Goal: Task Accomplishment & Management: Complete application form

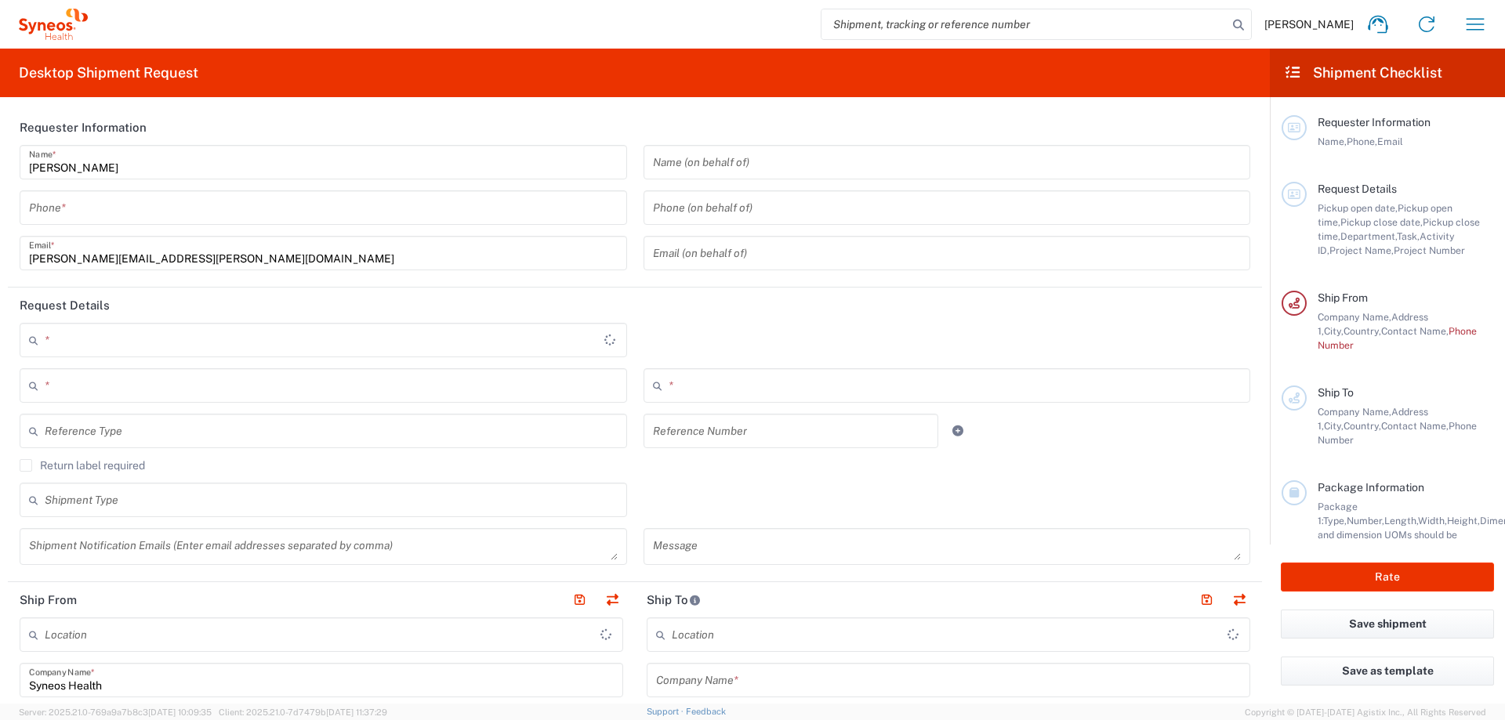
type input "3110"
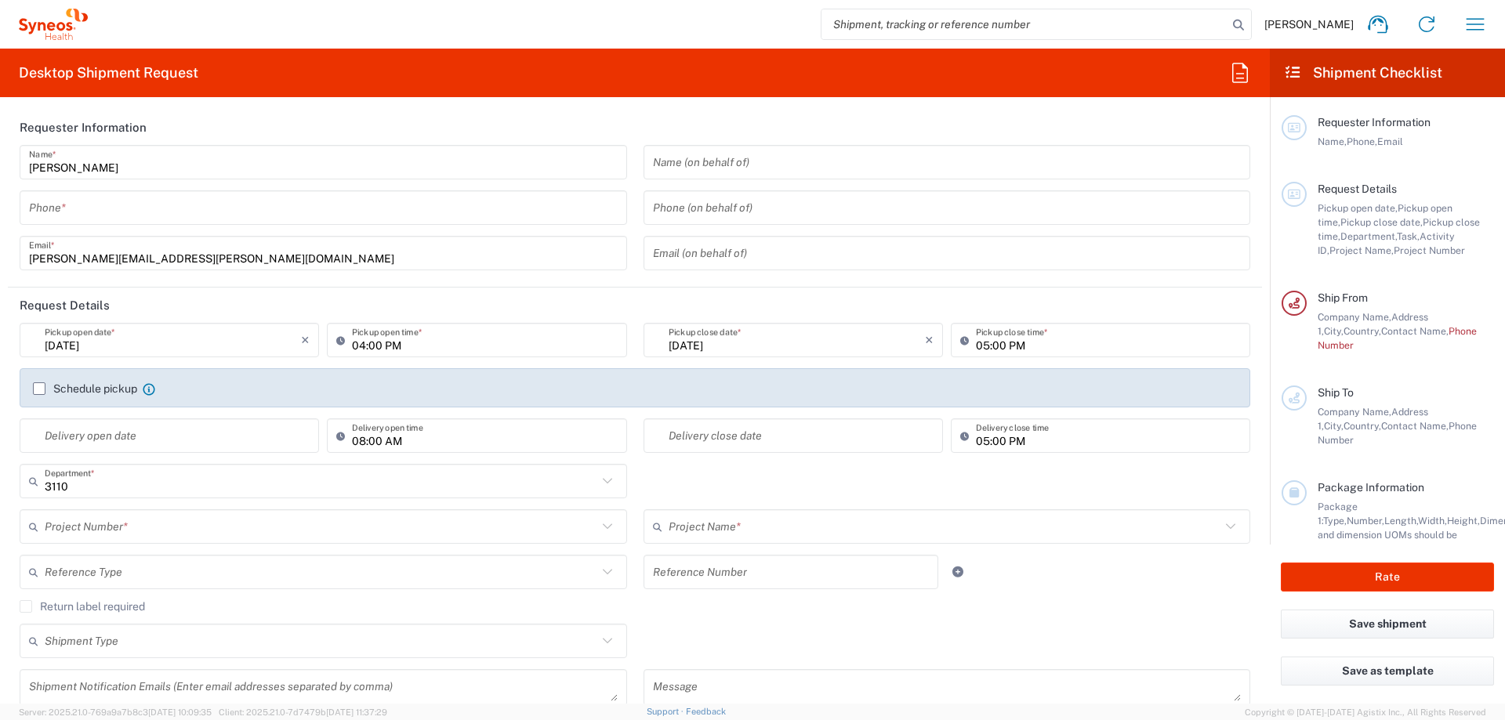
type input "[GEOGRAPHIC_DATA]"
type input "Syneos Health Romania S.R.L"
drag, startPoint x: 180, startPoint y: 339, endPoint x: 154, endPoint y: 350, distance: 27.8
click at [180, 339] on input "[DATE]" at bounding box center [173, 340] width 256 height 27
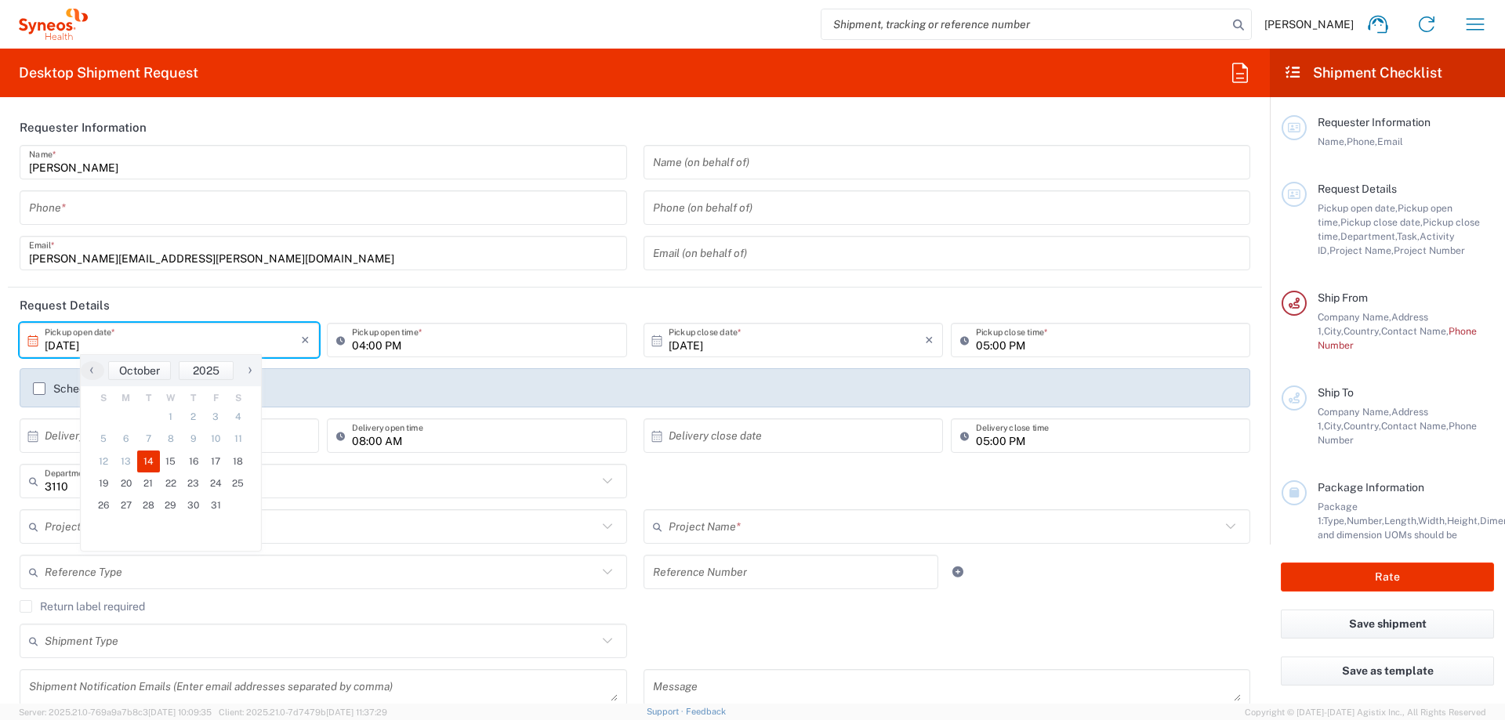
click at [122, 353] on input "[DATE]" at bounding box center [173, 340] width 256 height 27
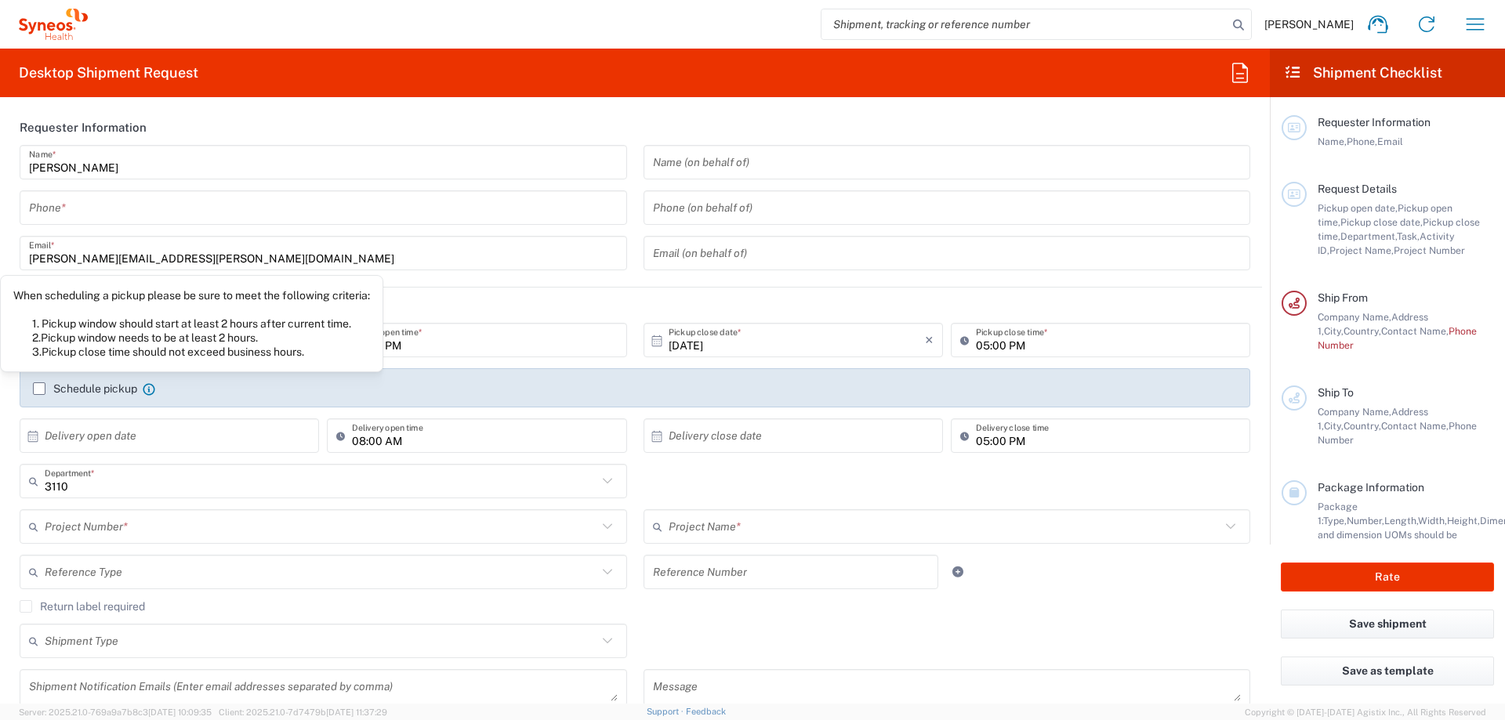
click at [121, 341] on div "When scheduling a pickup please be sure to meet the following criteria: 1. Pick…" at bounding box center [191, 323] width 357 height 71
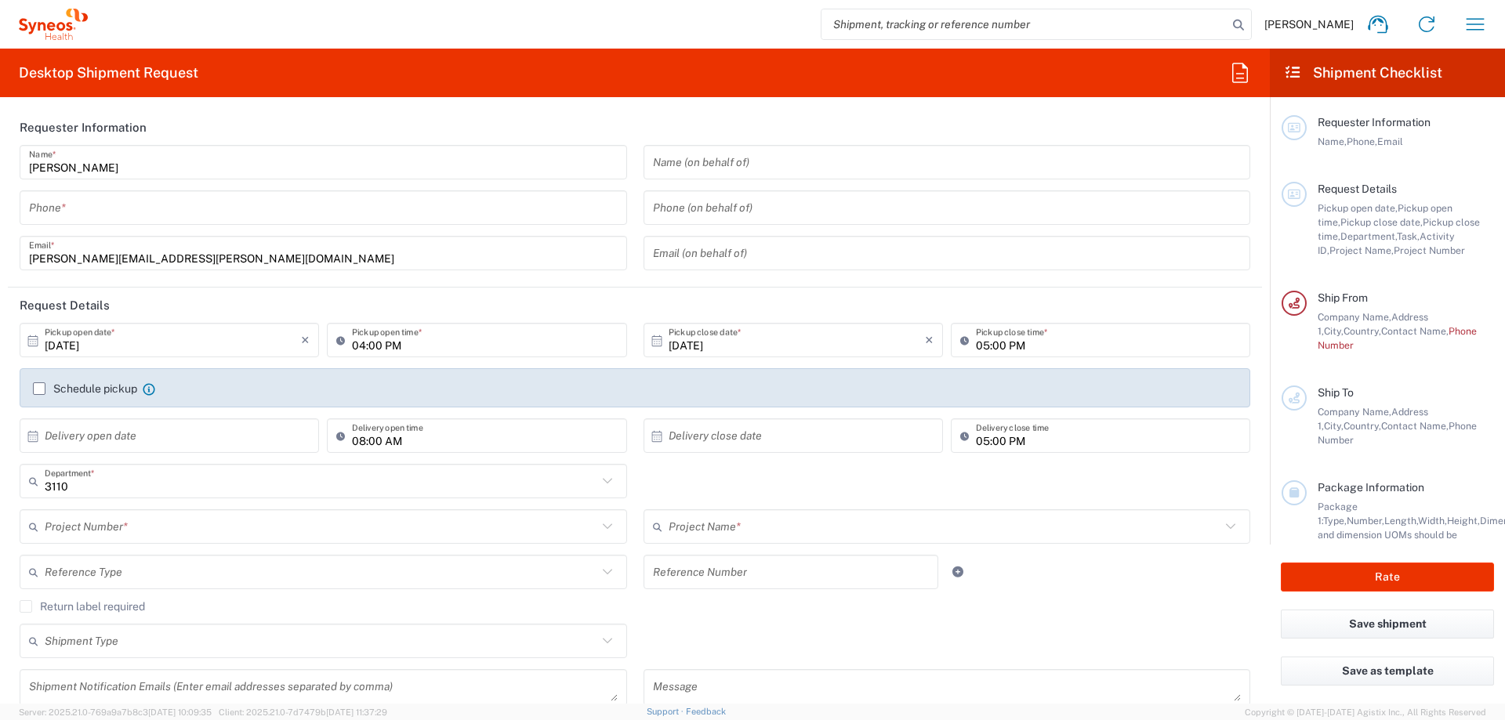
click at [144, 357] on div "[DATE] × Pickup open date * Cancel Apply" at bounding box center [169, 345] width 307 height 45
click at [143, 348] on input "[DATE]" at bounding box center [173, 340] width 256 height 27
click at [177, 458] on span "15" at bounding box center [171, 462] width 23 height 22
type input "[DATE]"
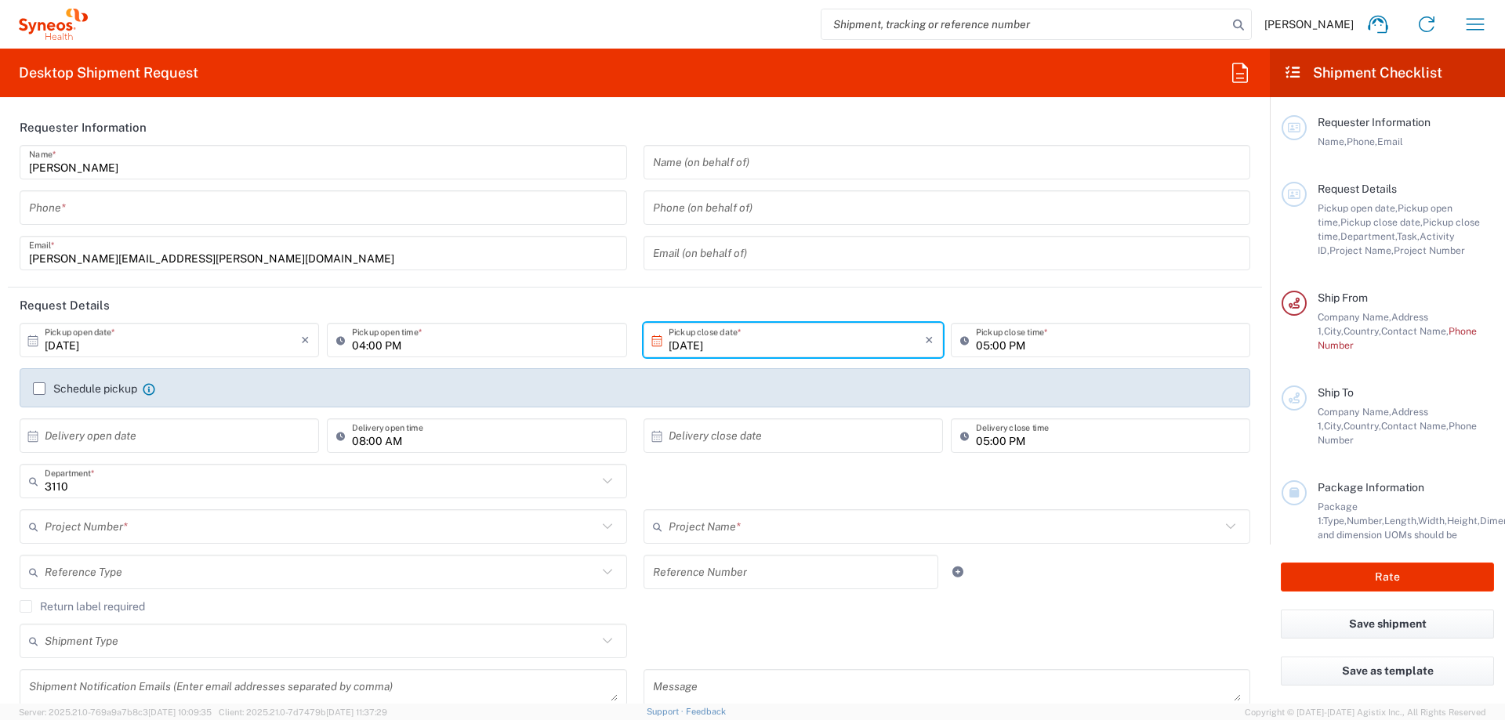
click at [411, 353] on input "04:00 PM" at bounding box center [484, 340] width 265 height 27
click at [413, 352] on input "04:00 PM" at bounding box center [484, 340] width 265 height 27
click at [368, 347] on input "04:00 PM" at bounding box center [484, 340] width 265 height 27
click at [360, 347] on input "04:00 PM" at bounding box center [484, 340] width 265 height 27
type input "10:00 PM"
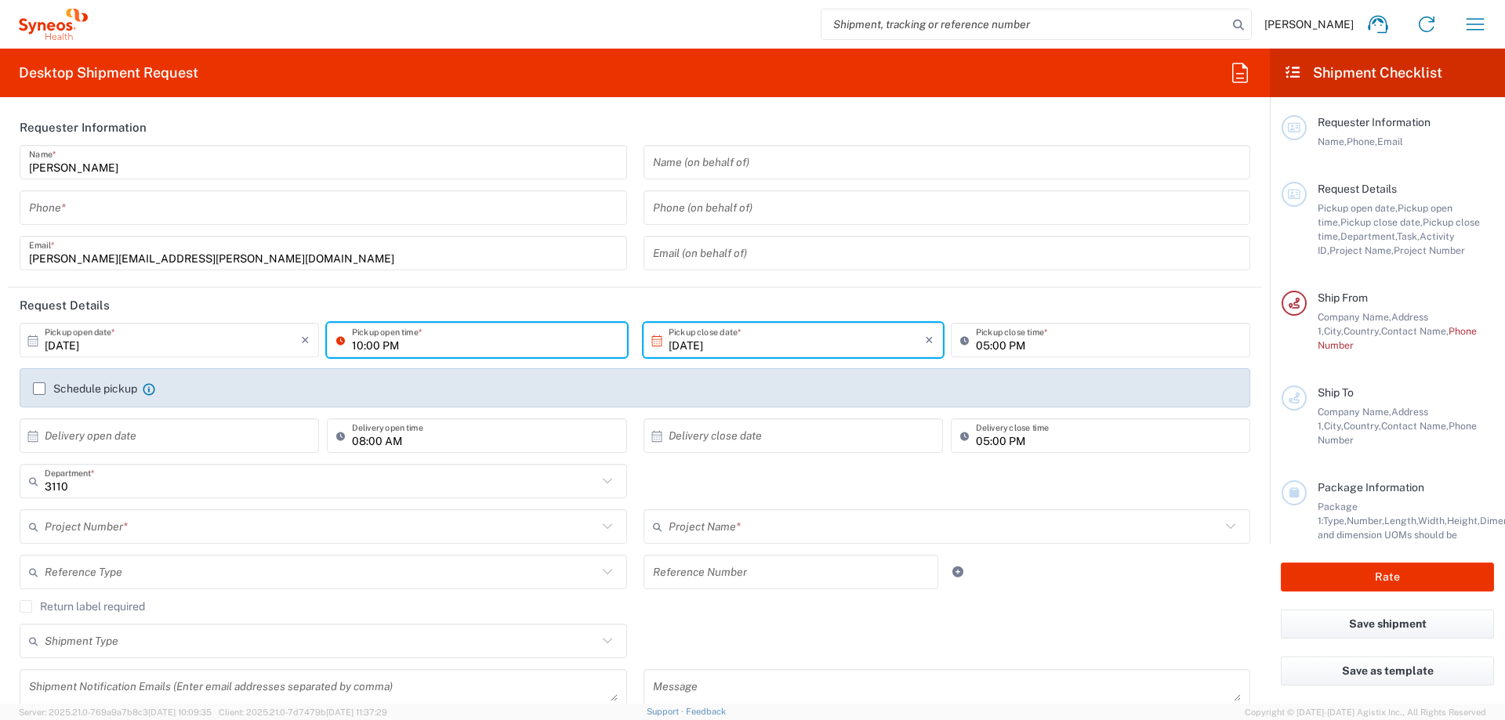
click at [1052, 347] on input "05:00 PM" at bounding box center [1108, 340] width 265 height 27
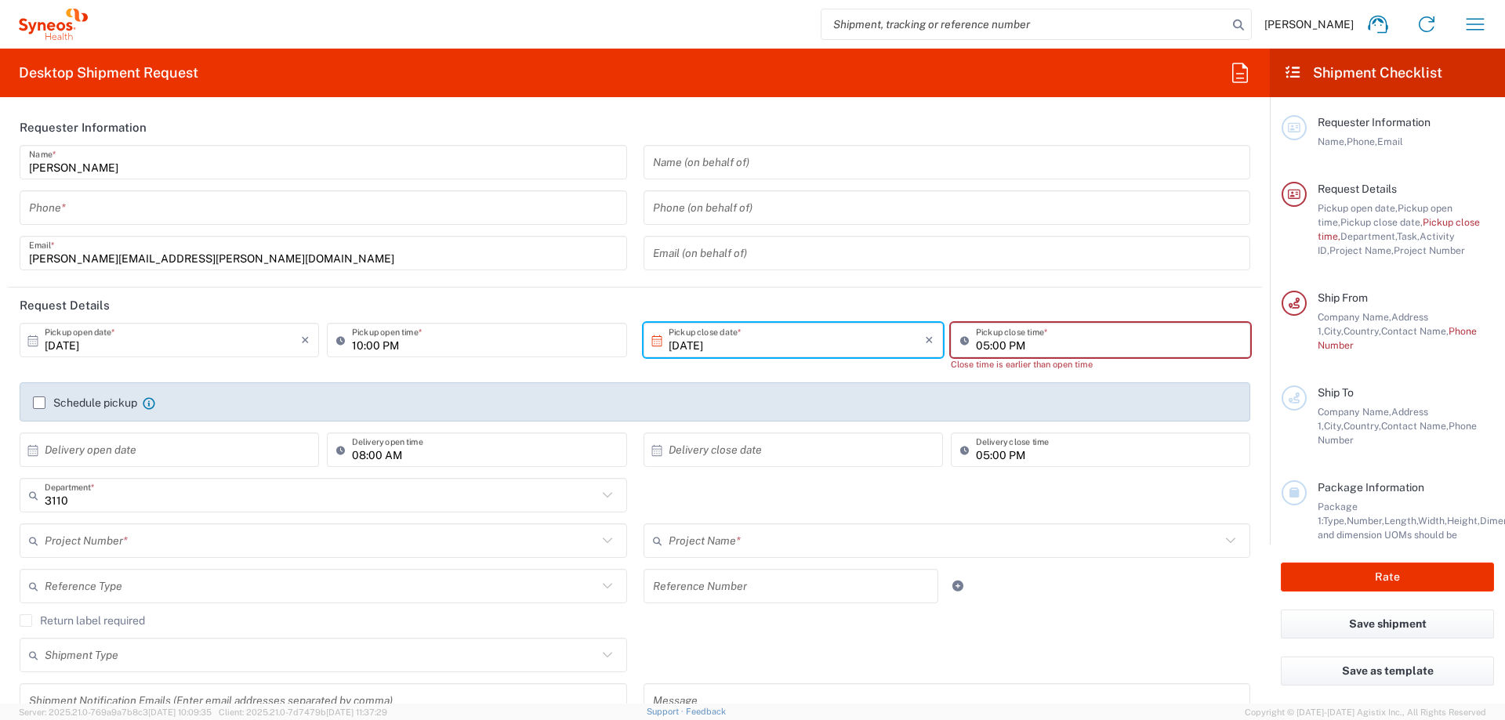
click at [875, 301] on header "Request Details" at bounding box center [635, 305] width 1254 height 35
click at [1001, 339] on input "05:00 PM" at bounding box center [1108, 340] width 265 height 27
click at [1005, 348] on input "05:00 PM" at bounding box center [1108, 340] width 265 height 27
click at [1039, 345] on input "05:00 PM" at bounding box center [1108, 340] width 265 height 27
click at [992, 345] on input "05:00 PM" at bounding box center [1108, 340] width 265 height 27
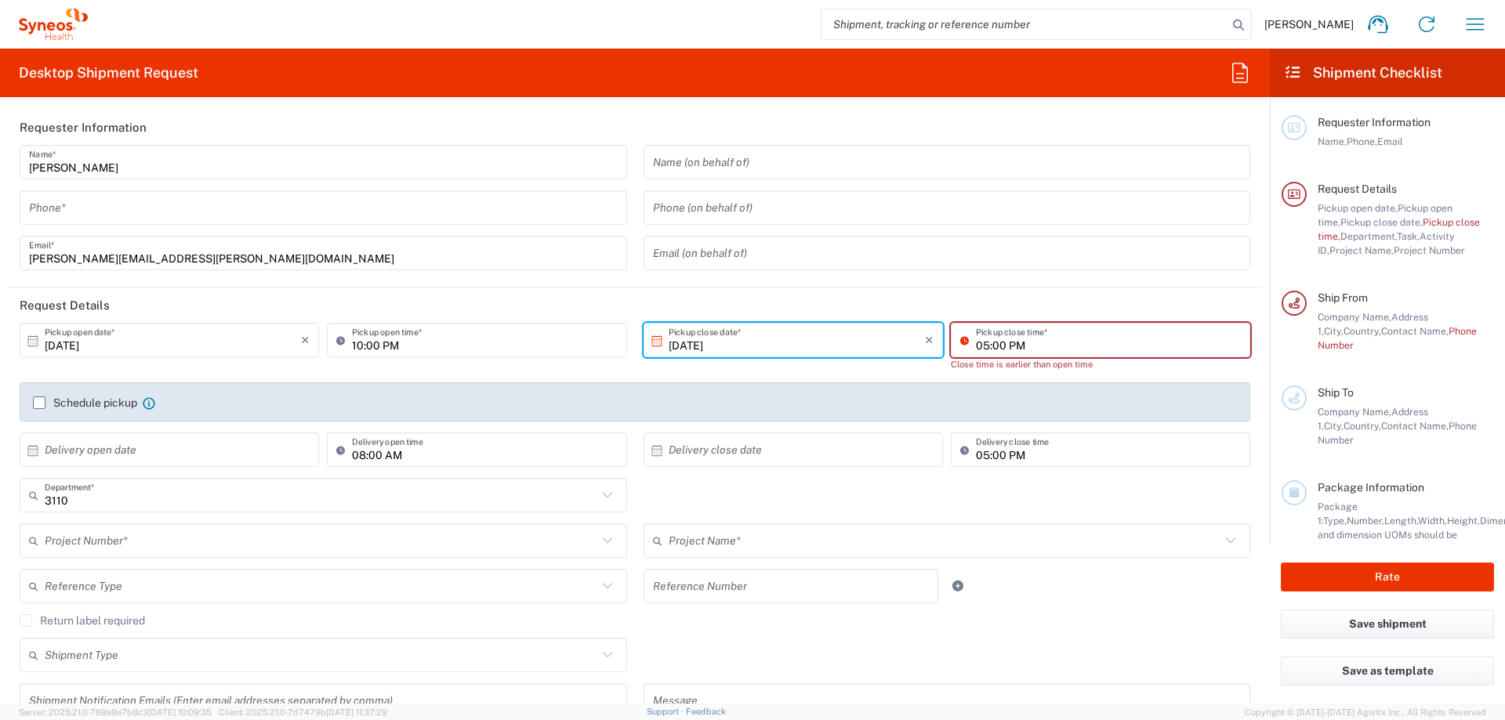
click at [1082, 346] on input "05:00 PM" at bounding box center [1108, 340] width 265 height 27
click at [979, 346] on input "05:00 PM" at bounding box center [1108, 340] width 265 height 27
type input "04:00 PM"
click at [1132, 386] on div "Schedule pickup When scheduling a pickup please be sure to meet the following c…" at bounding box center [635, 401] width 1230 height 39
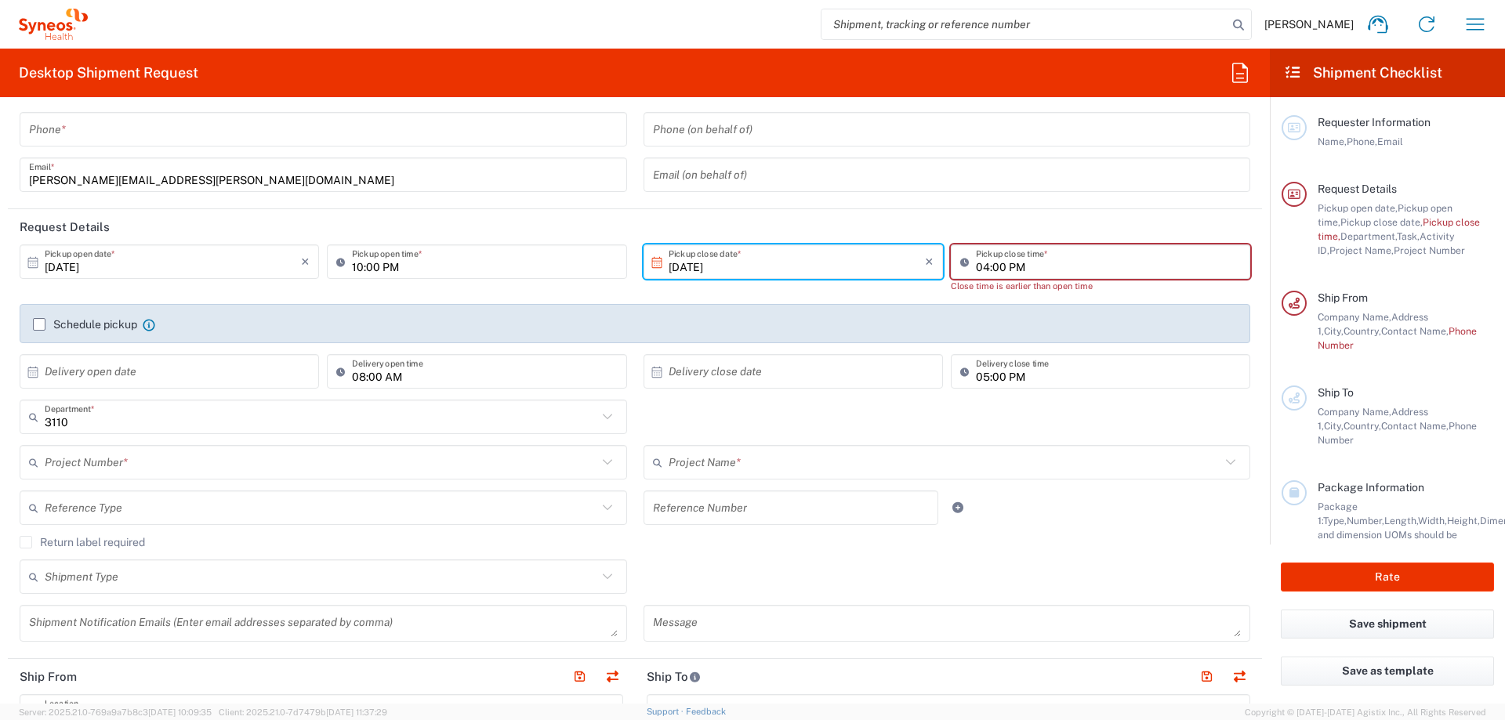
scroll to position [235, 0]
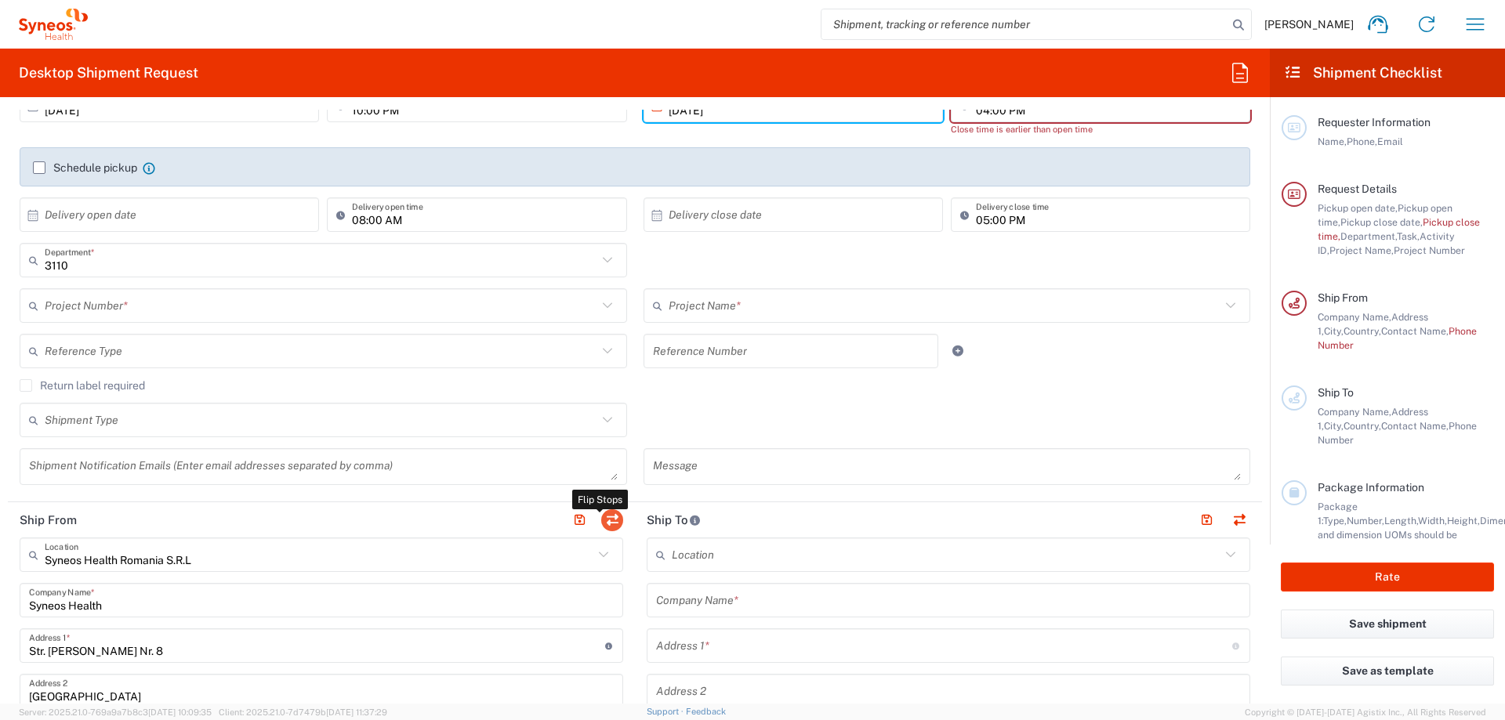
click at [611, 515] on button "button" at bounding box center [612, 520] width 22 height 22
type input "Syneos Health Romania S.R.L"
type input "Syneos Health"
type input "Str. [PERSON_NAME] Nr. 8"
type input "[GEOGRAPHIC_DATA]"
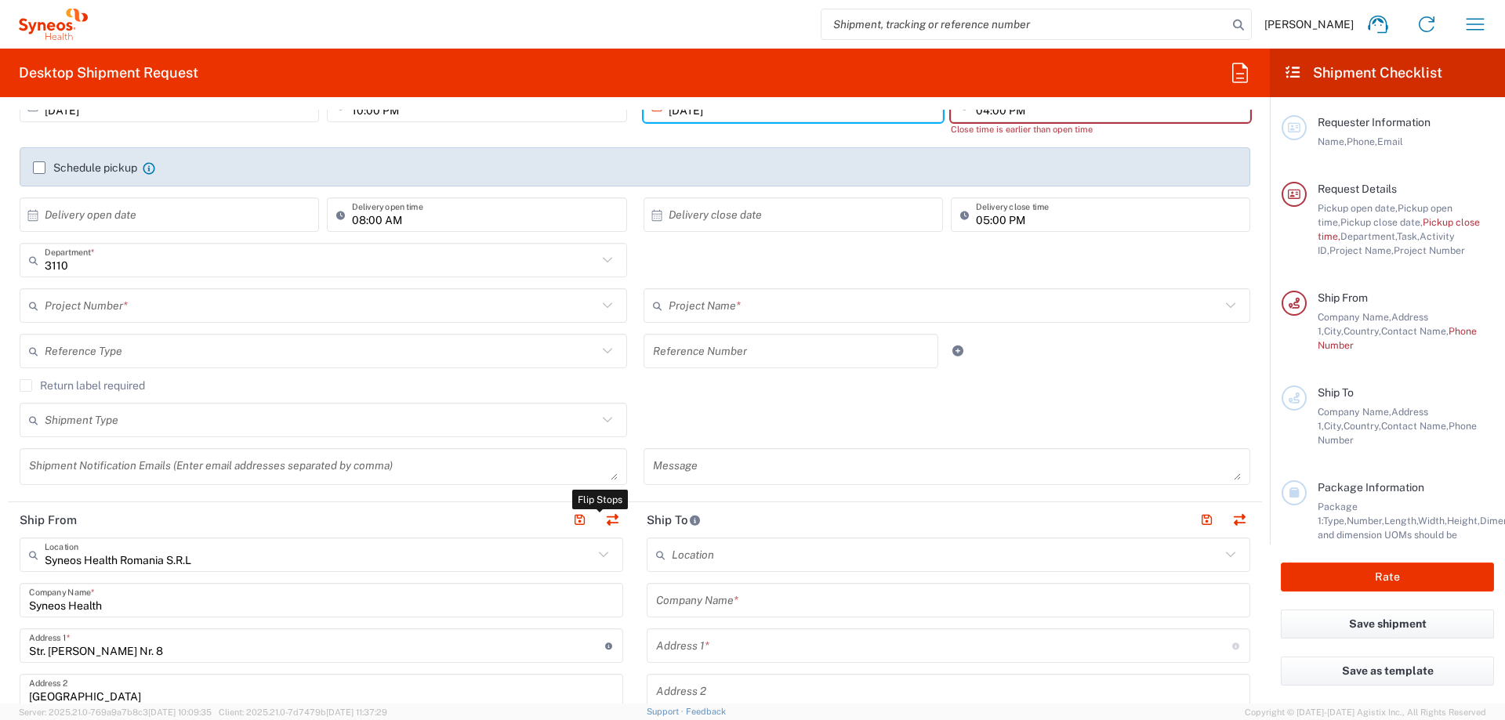
type input "[GEOGRAPHIC_DATA]"
type input "020945"
type input "[PERSON_NAME]"
type input "[PERSON_NAME][EMAIL_ADDRESS][PERSON_NAME][DOMAIN_NAME]"
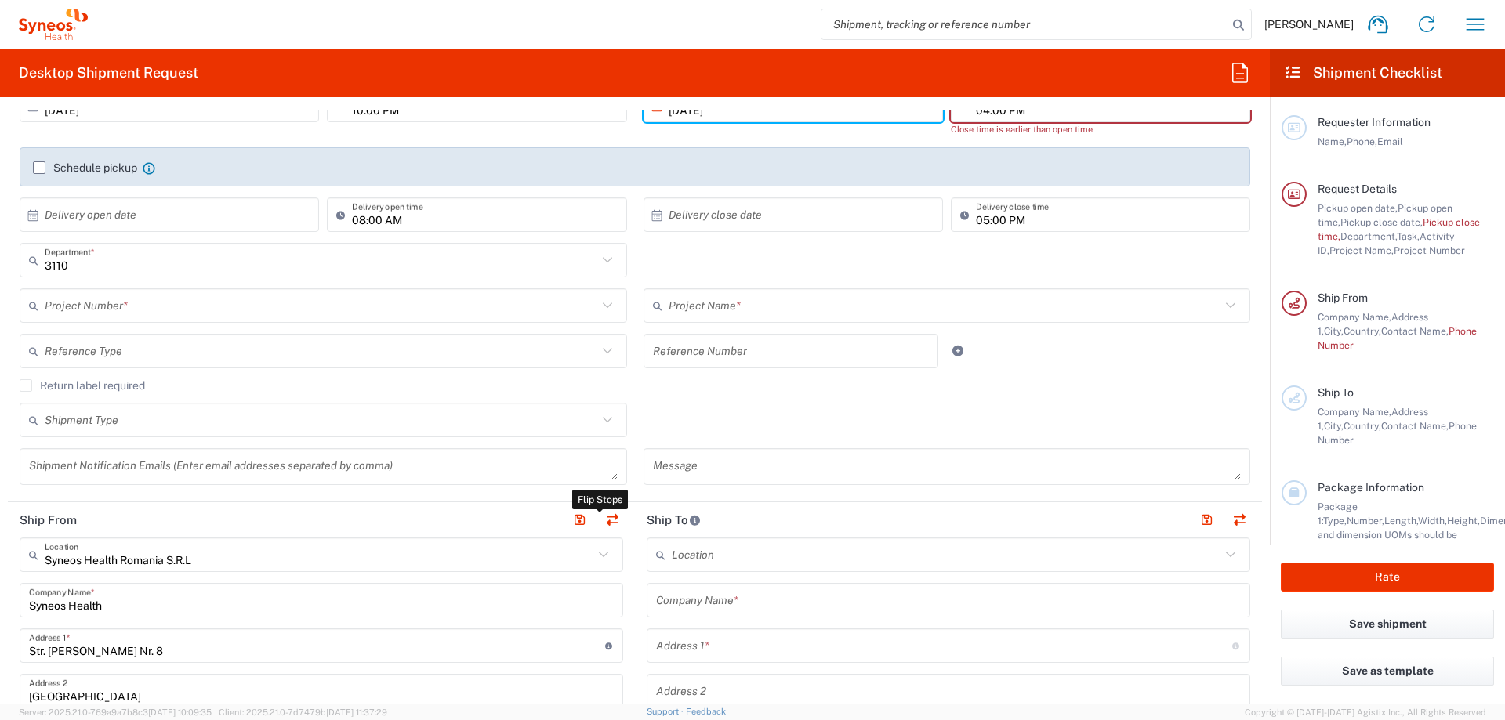
type input "EORI"
type input "TIN"
type input "9320521"
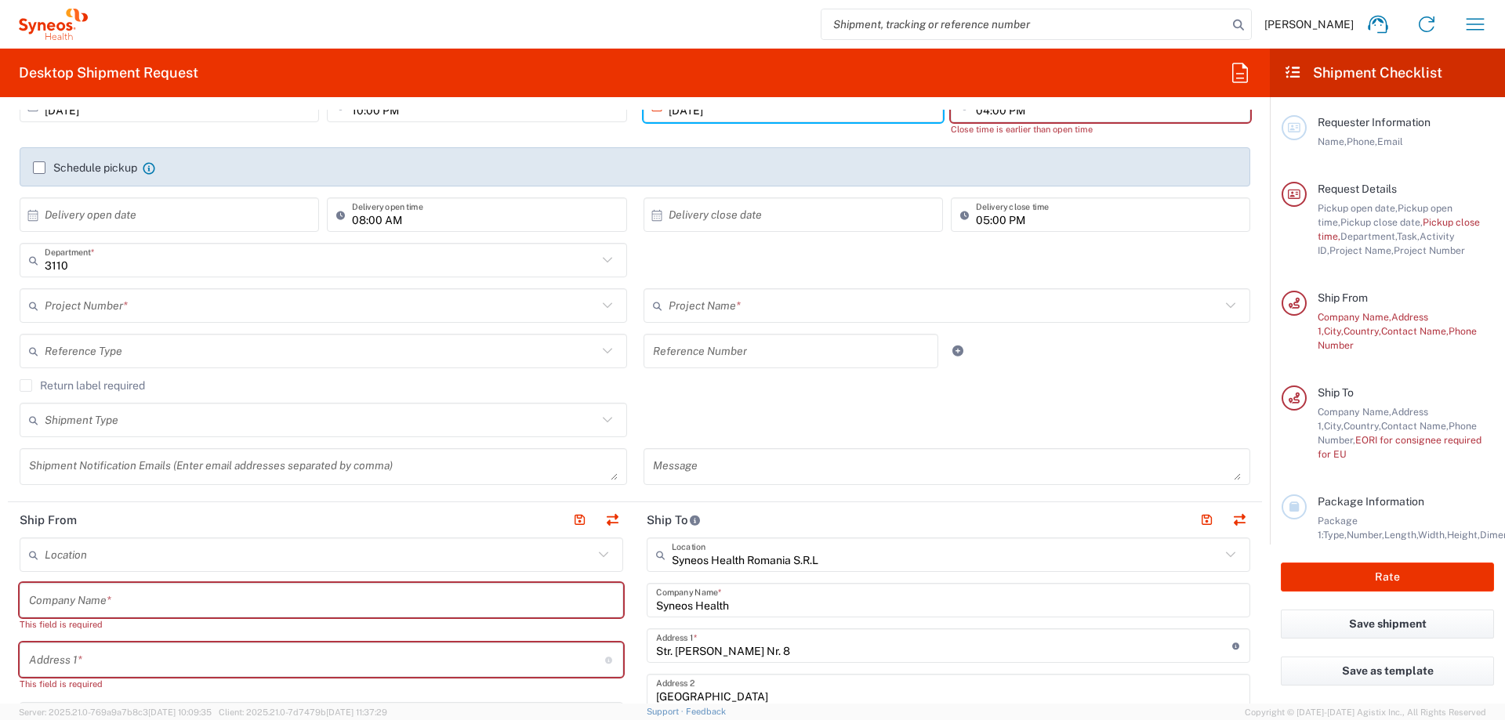
click at [154, 551] on input "text" at bounding box center [319, 555] width 549 height 27
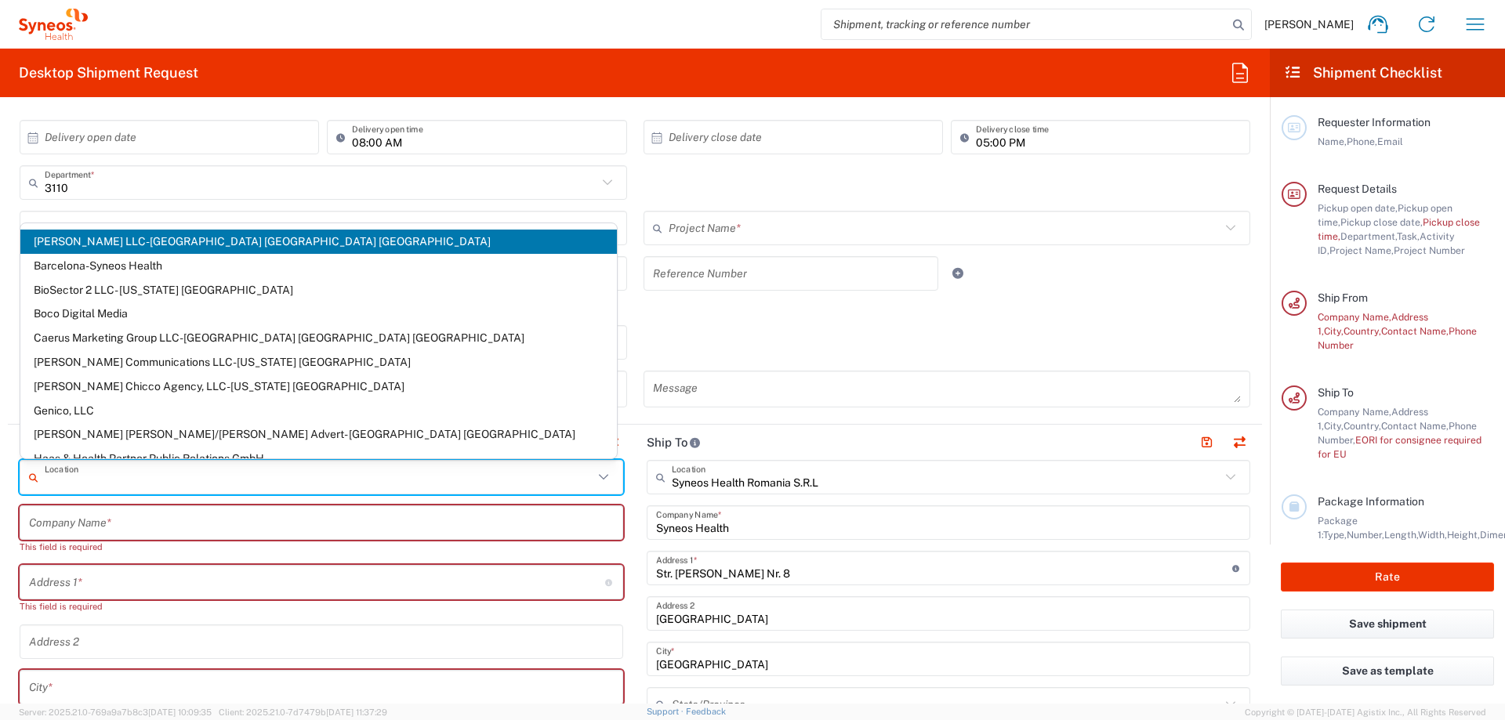
scroll to position [313, 0]
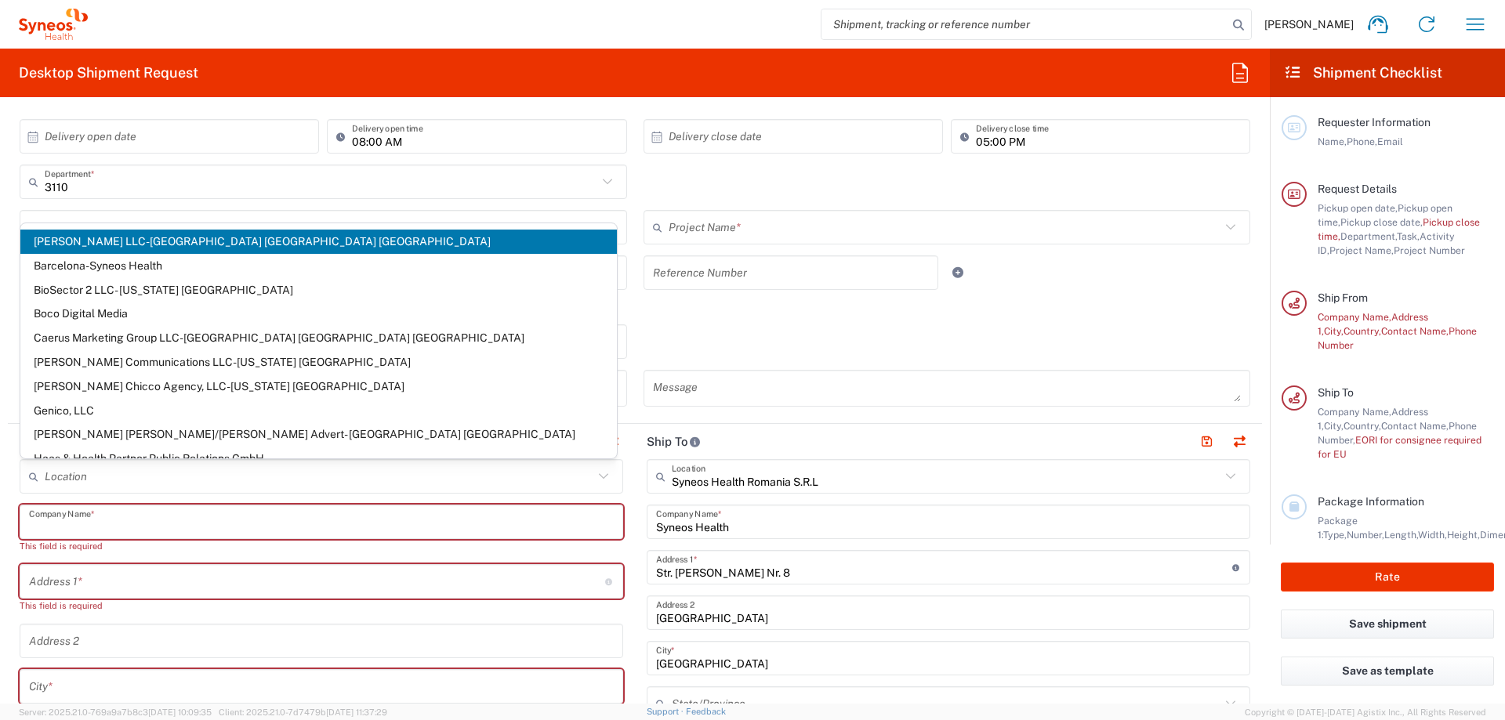
click at [74, 520] on input "text" at bounding box center [321, 522] width 585 height 27
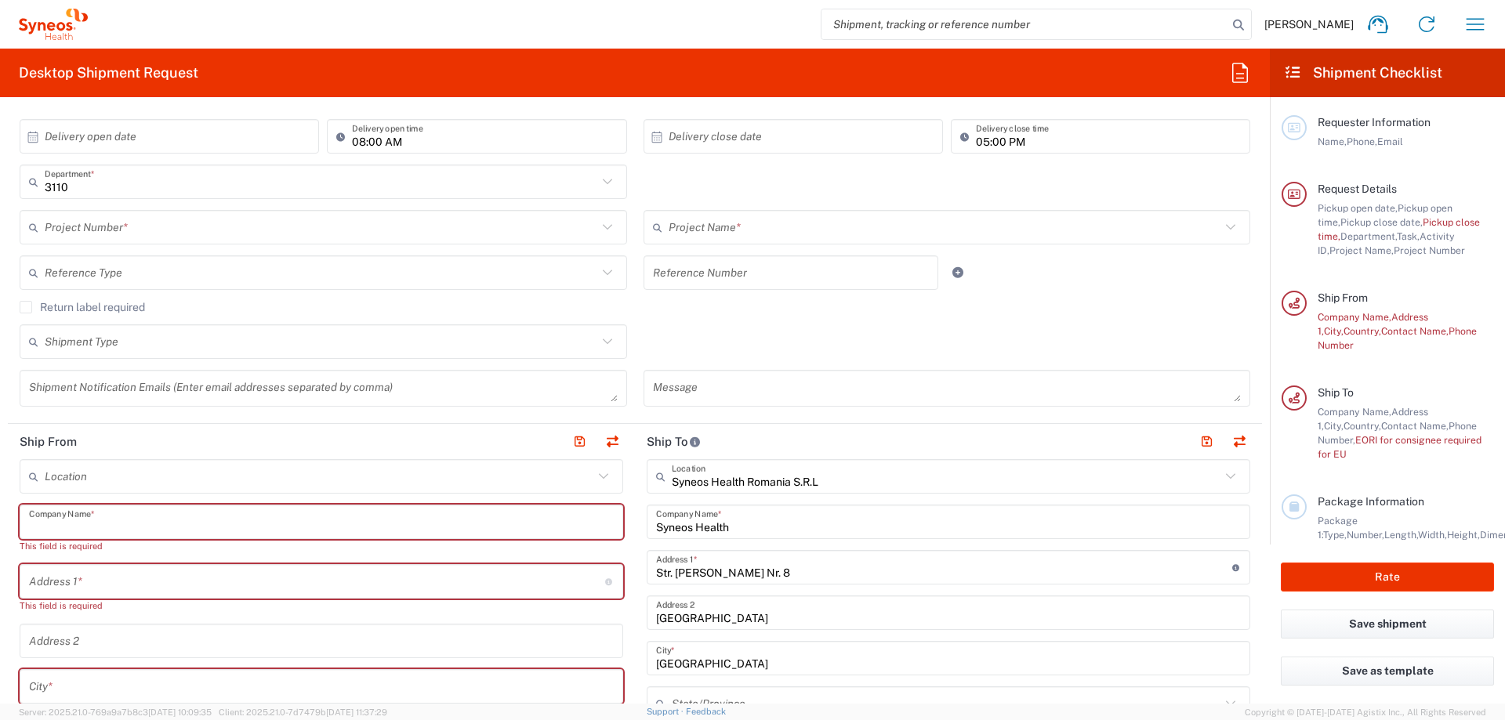
click at [63, 483] on input "text" at bounding box center [319, 476] width 549 height 27
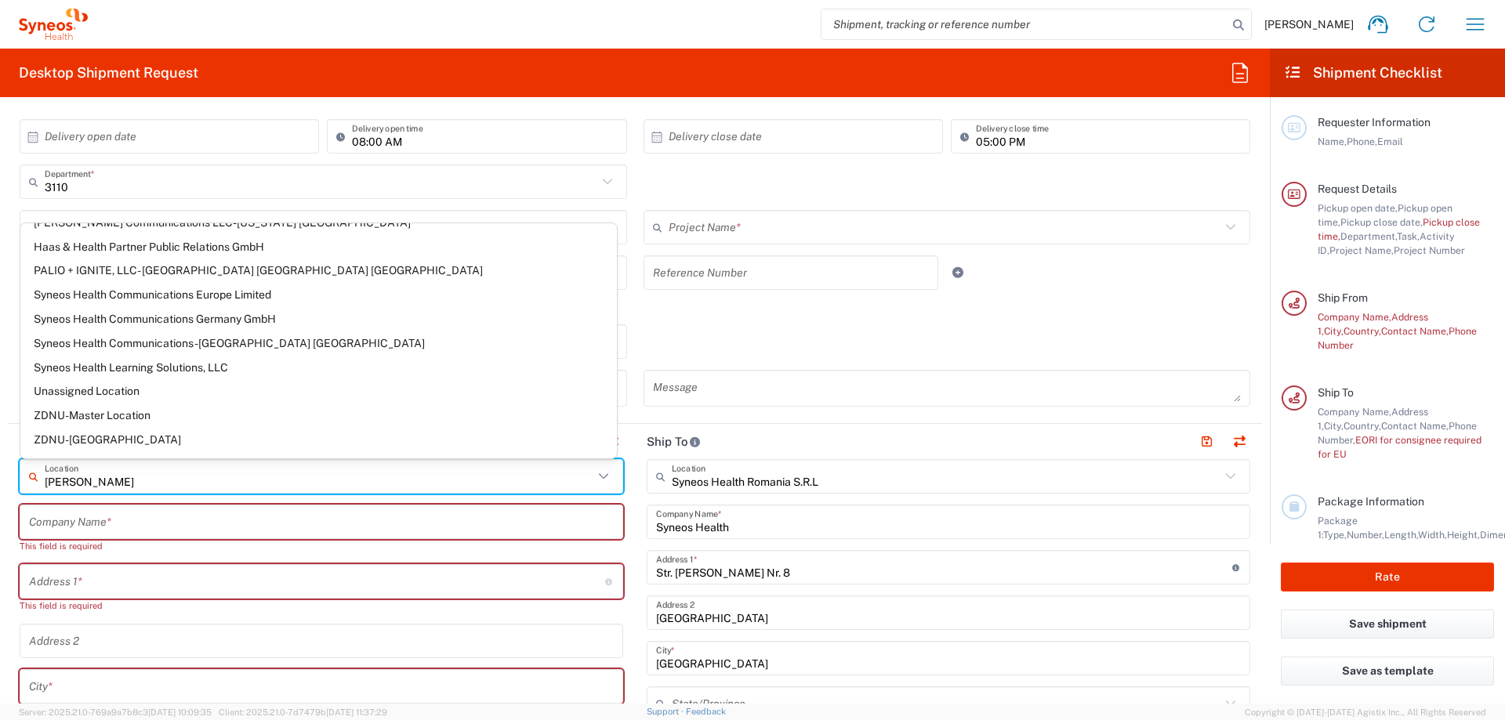
scroll to position [0, 0]
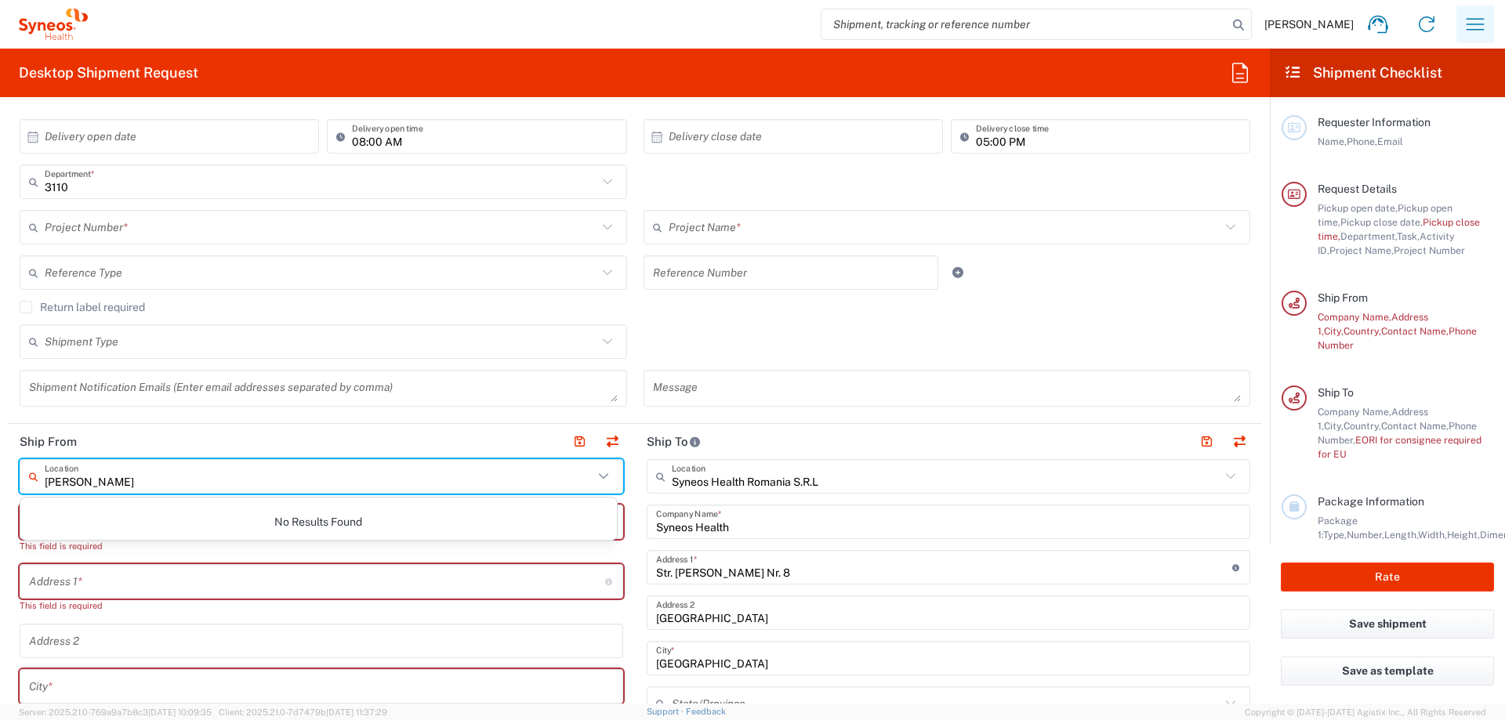
type input "[PERSON_NAME]"
click at [1470, 27] on icon "button" at bounding box center [1474, 24] width 25 height 25
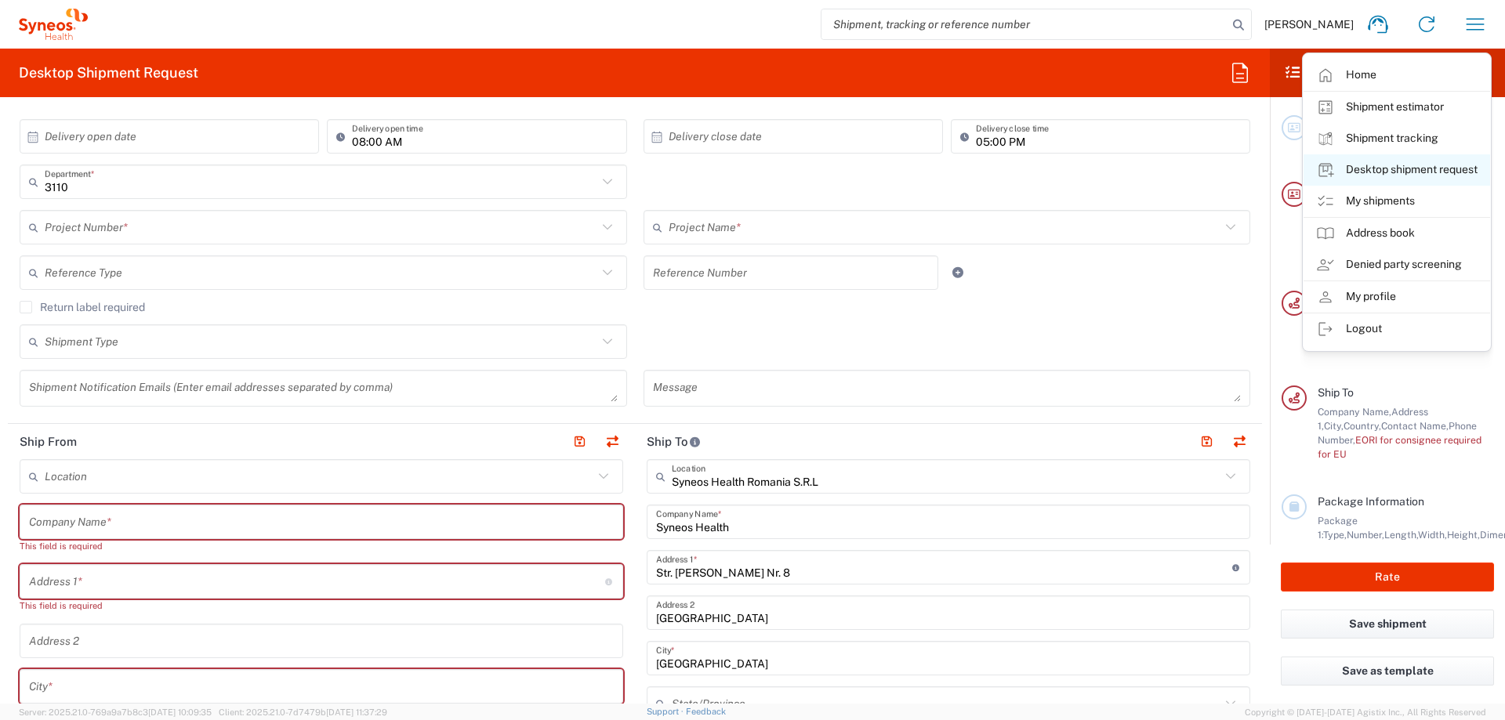
click at [1392, 174] on link "Desktop shipment request" at bounding box center [1396, 169] width 187 height 31
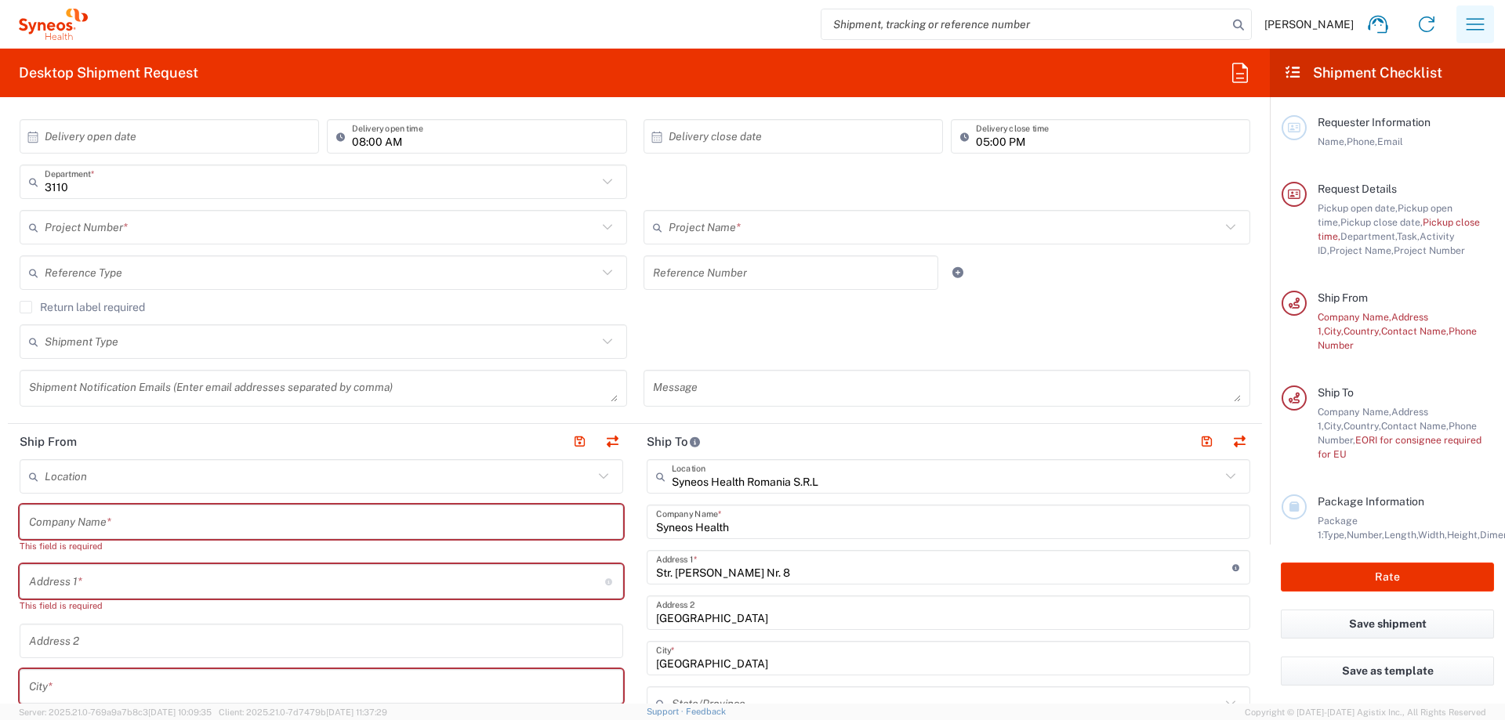
click at [1480, 23] on icon "button" at bounding box center [1474, 24] width 25 height 25
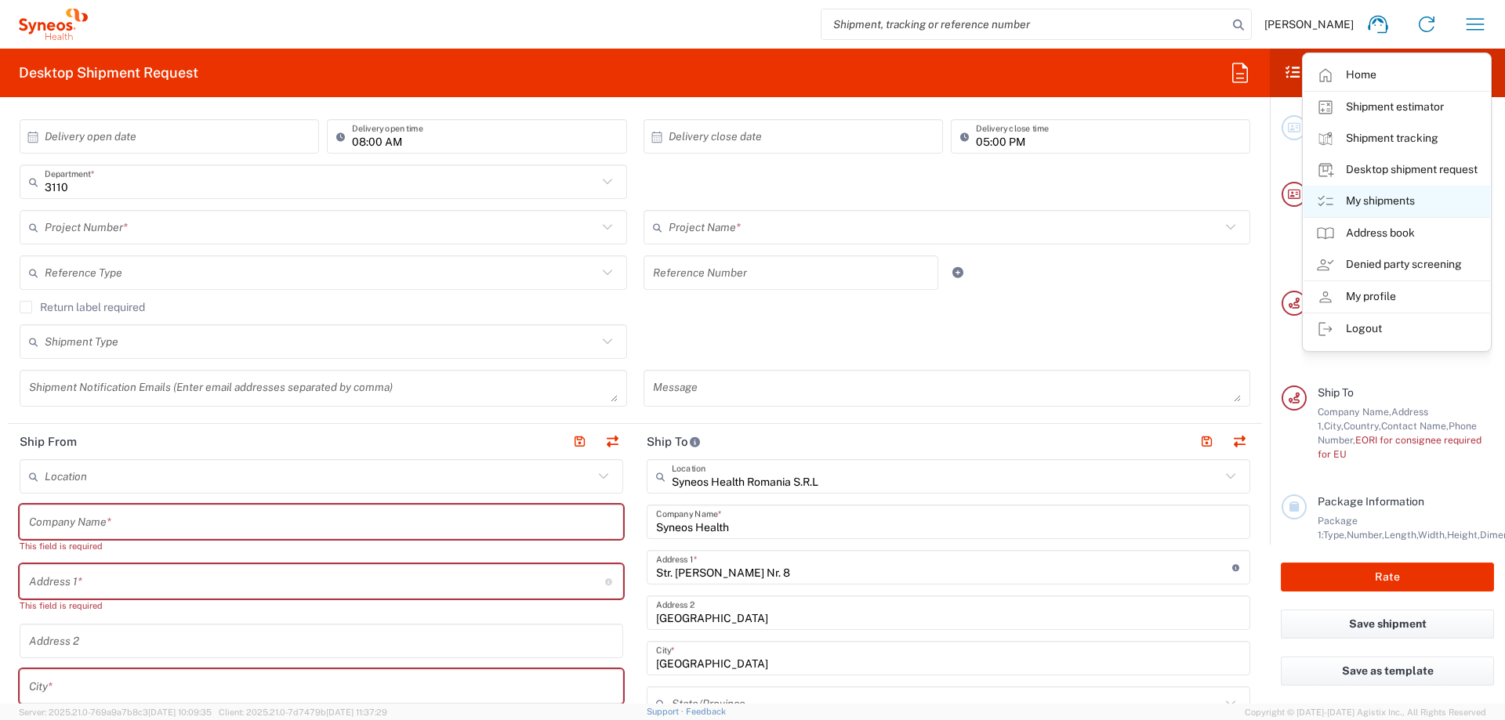
click at [1354, 203] on link "My shipments" at bounding box center [1396, 201] width 187 height 31
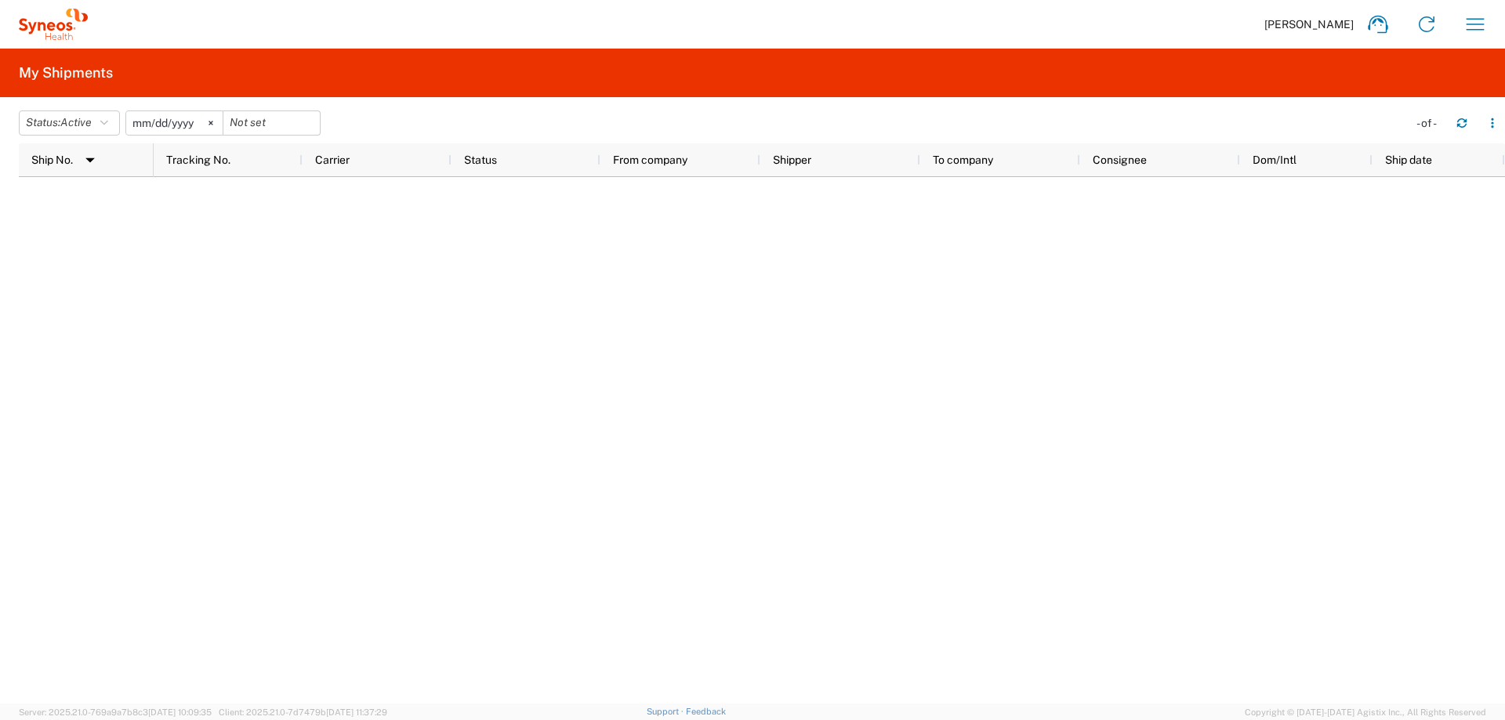
click at [531, 282] on div at bounding box center [829, 440] width 1351 height 527
drag, startPoint x: 176, startPoint y: 123, endPoint x: 204, endPoint y: 115, distance: 29.3
click at [178, 122] on input "[DATE]" at bounding box center [174, 123] width 96 height 24
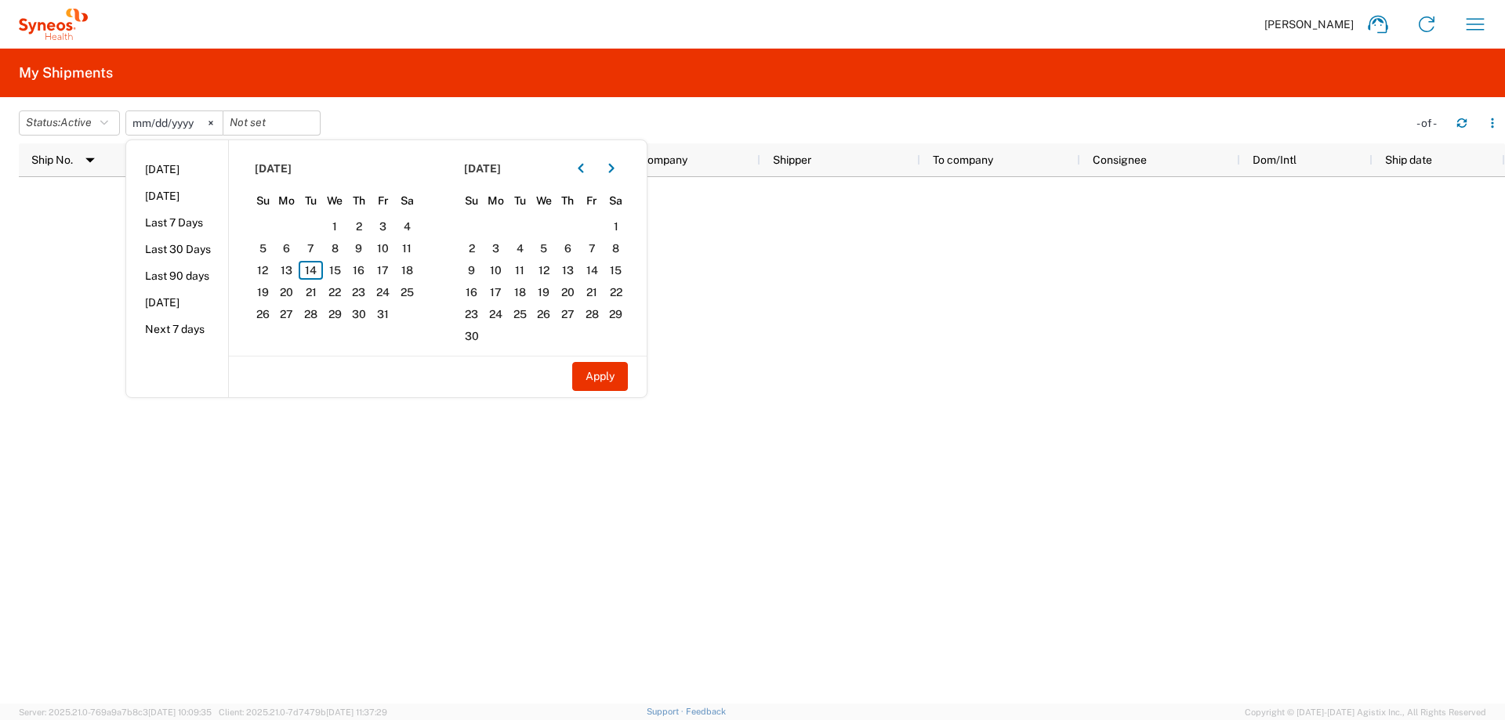
click at [196, 284] on li "Last 90 days" at bounding box center [177, 276] width 102 height 27
type input "[DATE]"
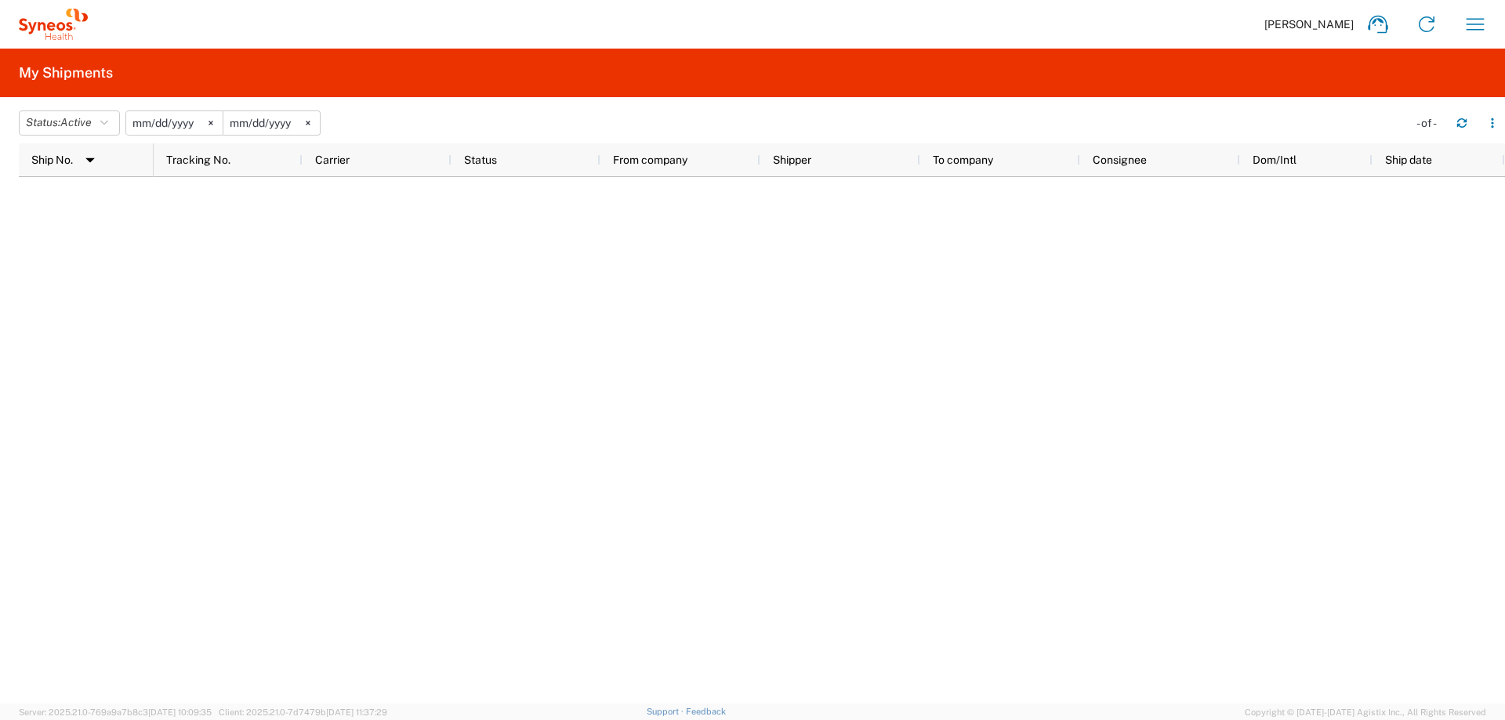
click at [139, 219] on div at bounding box center [762, 440] width 1486 height 527
click at [222, 121] on svg-icon at bounding box center [211, 123] width 24 height 24
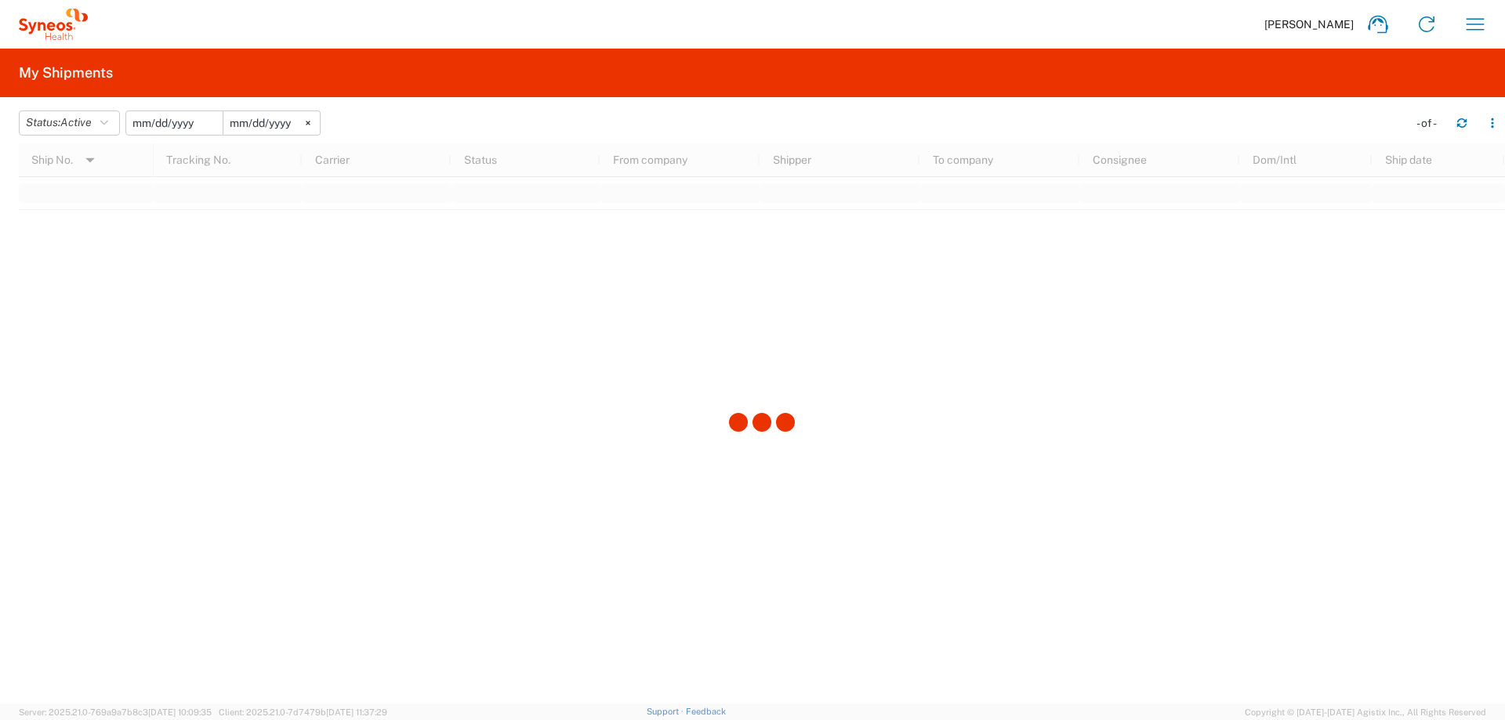
click at [183, 121] on input "date" at bounding box center [174, 123] width 96 height 24
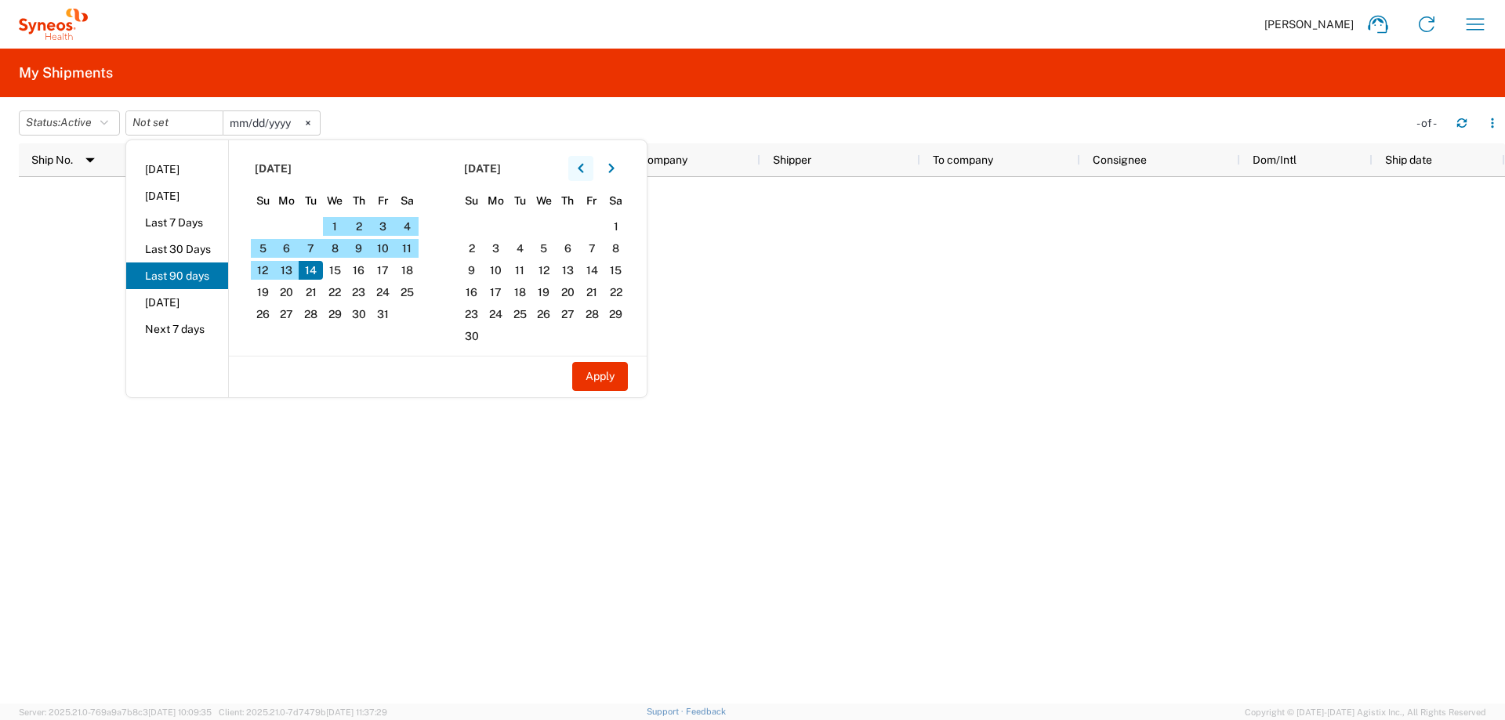
click at [582, 165] on icon "button" at bounding box center [581, 168] width 6 height 11
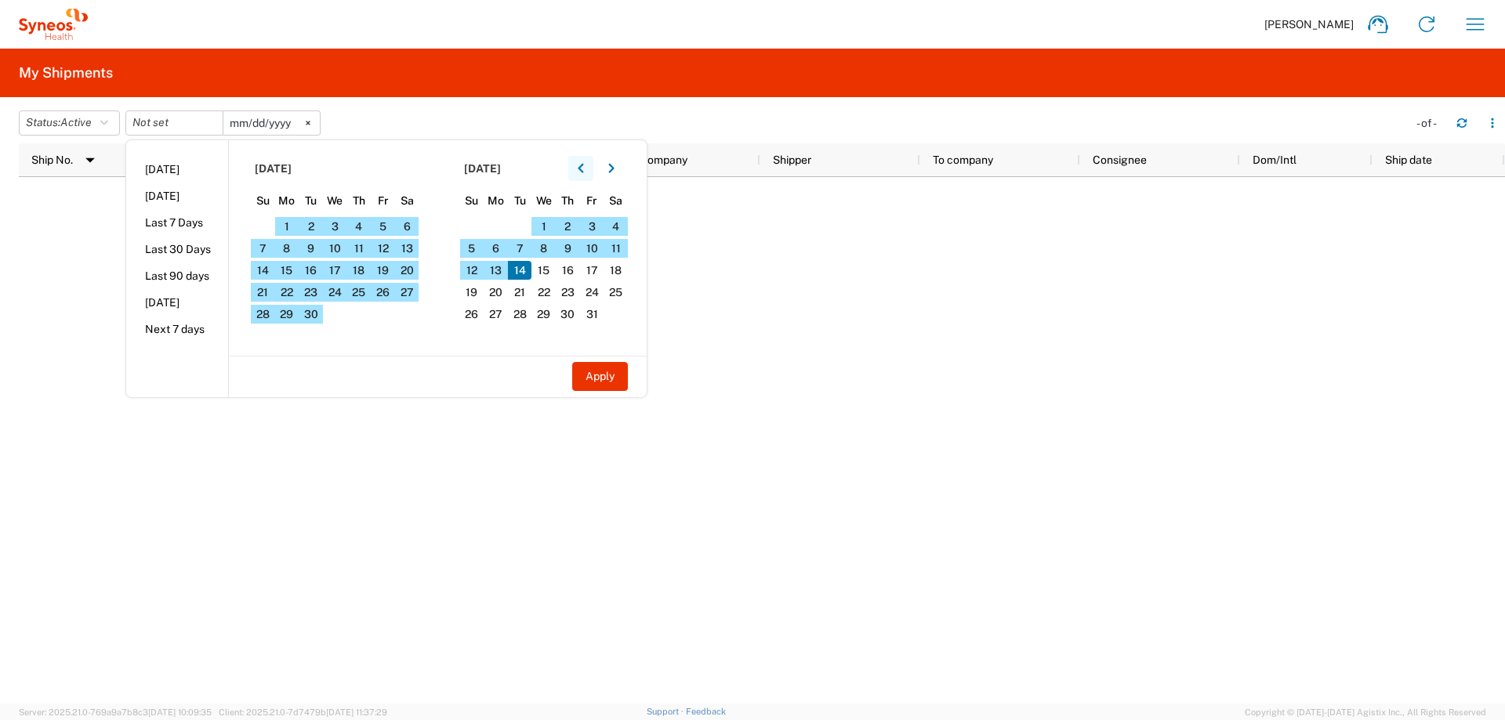
click at [582, 165] on icon "button" at bounding box center [581, 168] width 6 height 11
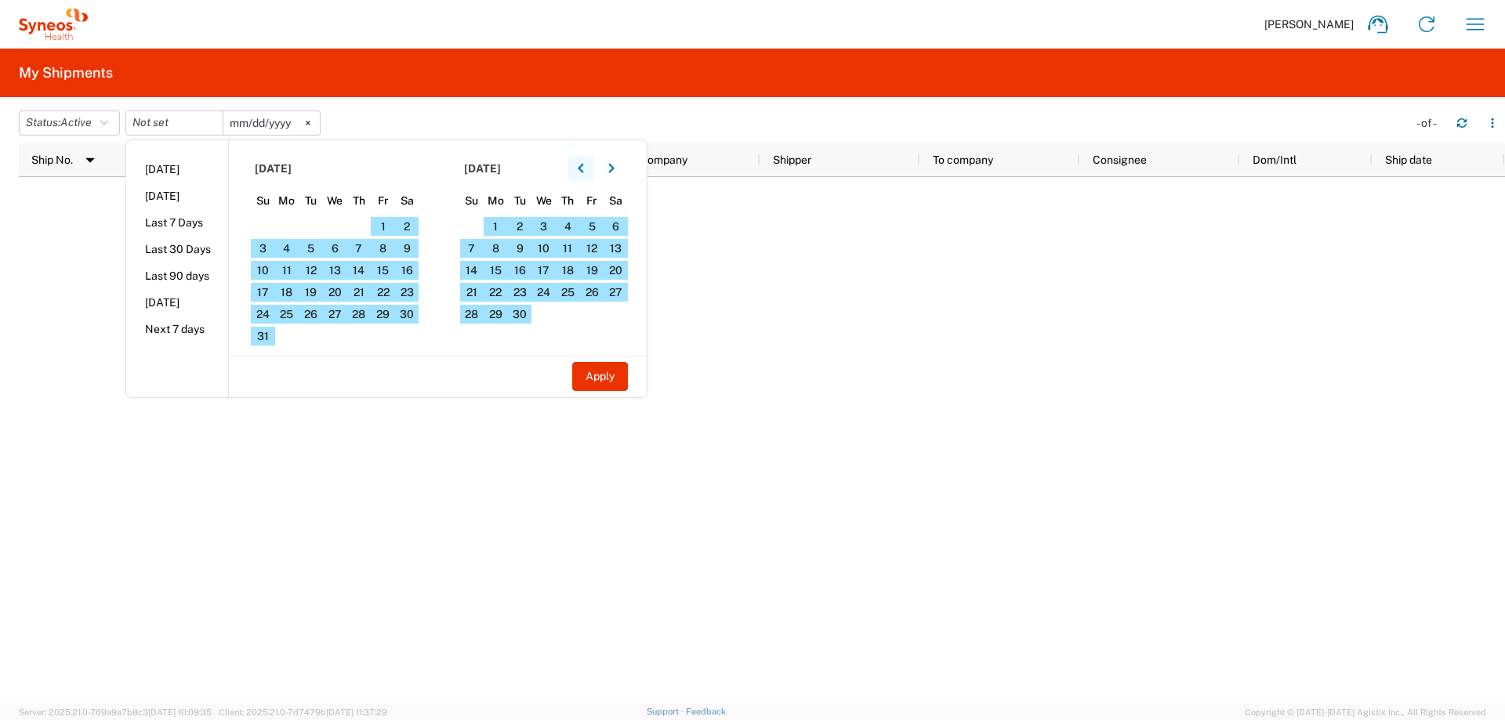
click at [582, 165] on icon "button" at bounding box center [581, 168] width 6 height 11
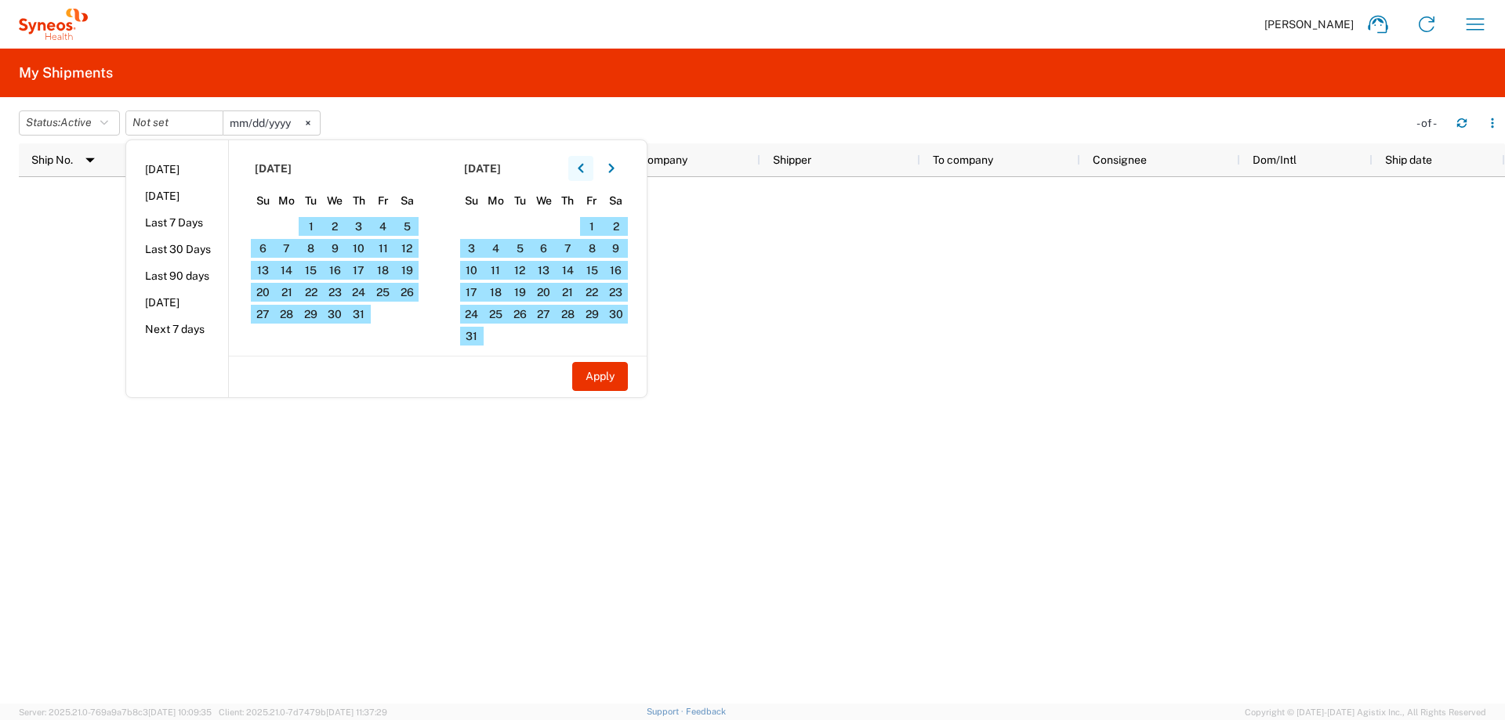
click at [582, 165] on icon "button" at bounding box center [581, 168] width 6 height 11
click at [261, 225] on span "1" at bounding box center [263, 226] width 24 height 19
click at [614, 379] on button "Apply" at bounding box center [600, 376] width 56 height 29
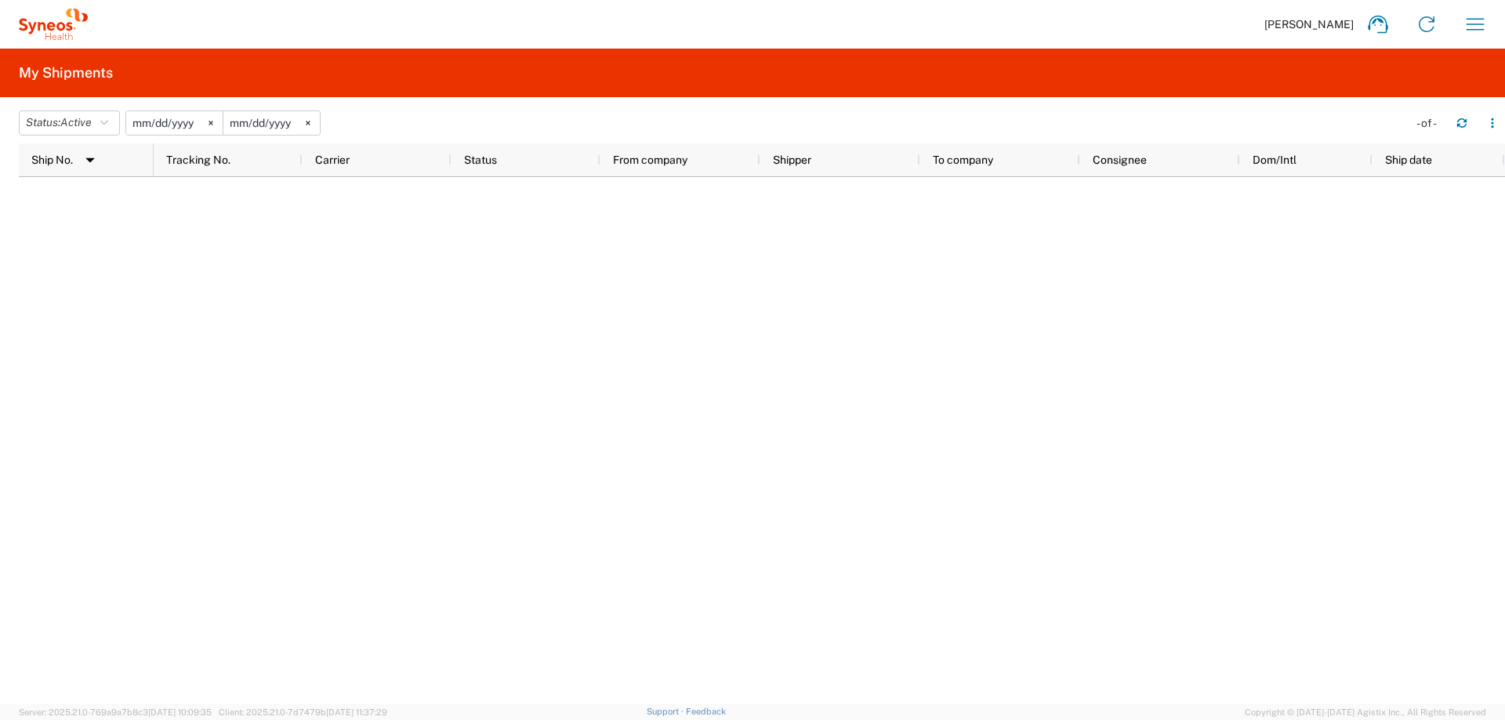
click at [119, 206] on div at bounding box center [762, 440] width 1486 height 527
click at [92, 125] on span "Active" at bounding box center [75, 122] width 31 height 13
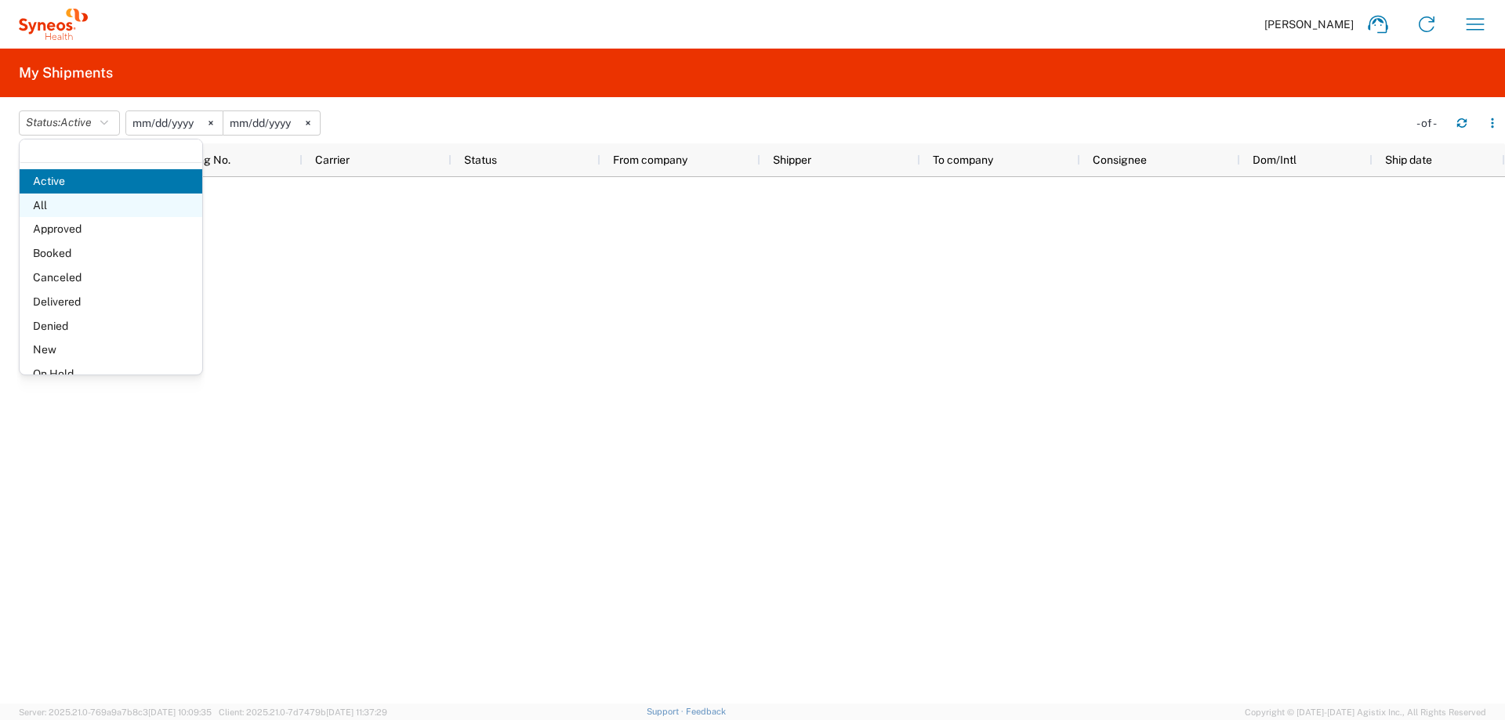
click at [78, 209] on span "All" at bounding box center [111, 206] width 183 height 24
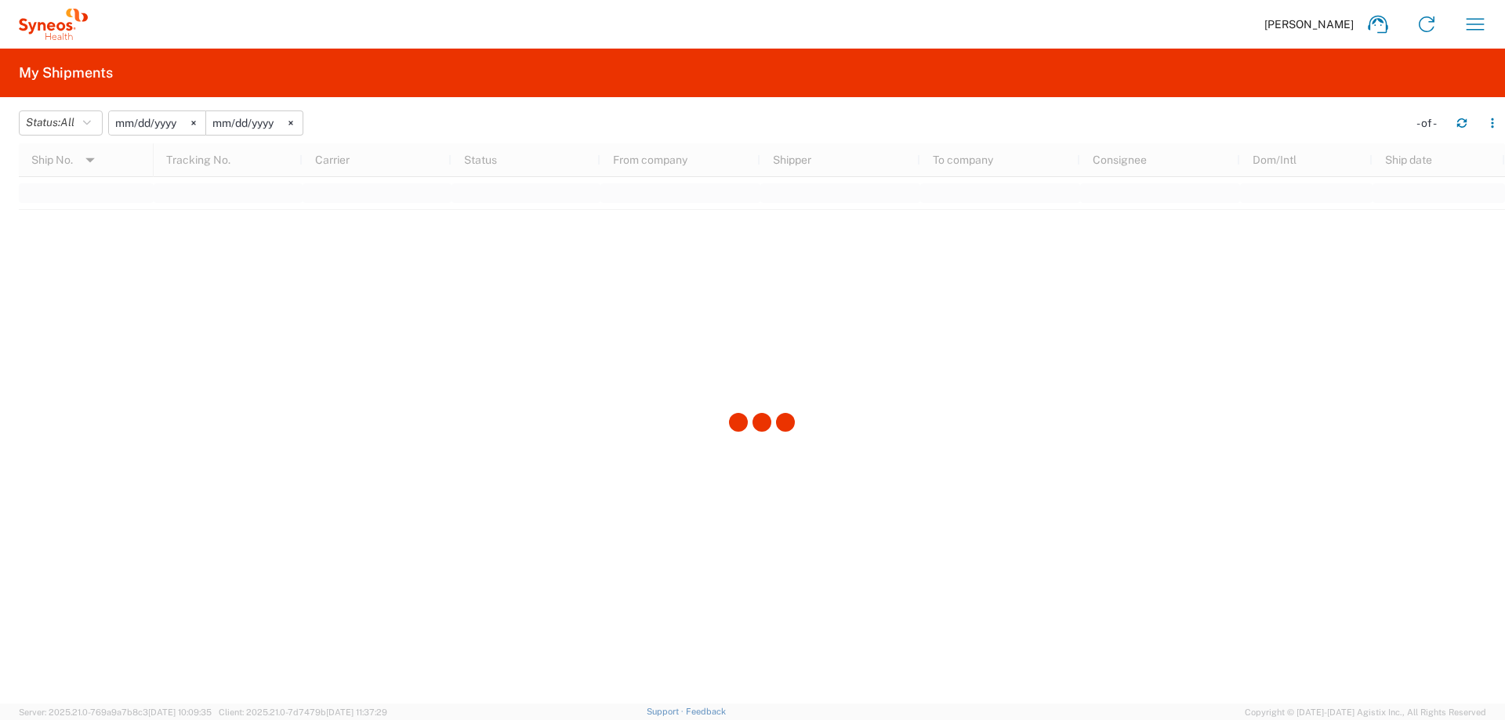
drag, startPoint x: 534, startPoint y: 383, endPoint x: 494, endPoint y: 360, distance: 46.0
click at [534, 382] on div at bounding box center [762, 423] width 1486 height 560
click at [128, 120] on input "[DATE]" at bounding box center [157, 123] width 96 height 24
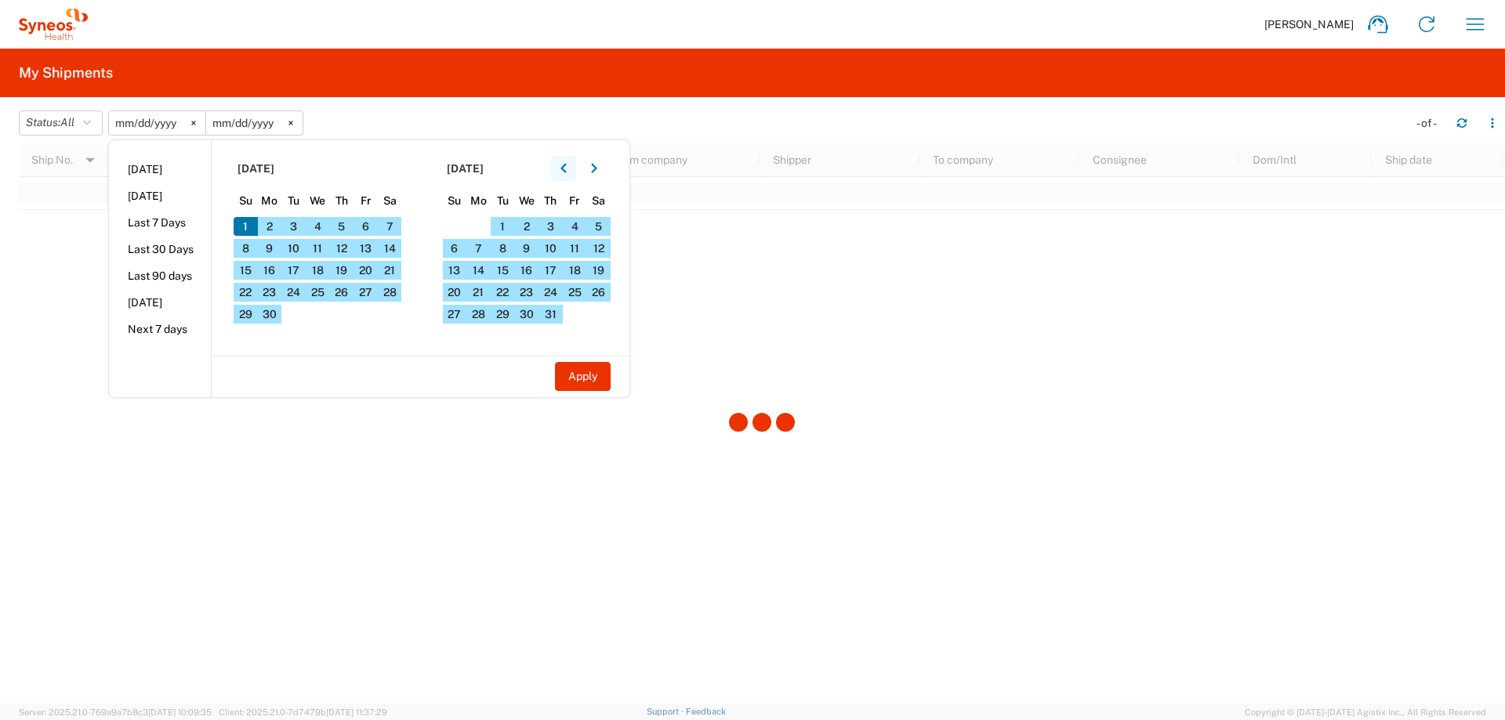
click at [574, 167] on button "button" at bounding box center [563, 168] width 25 height 25
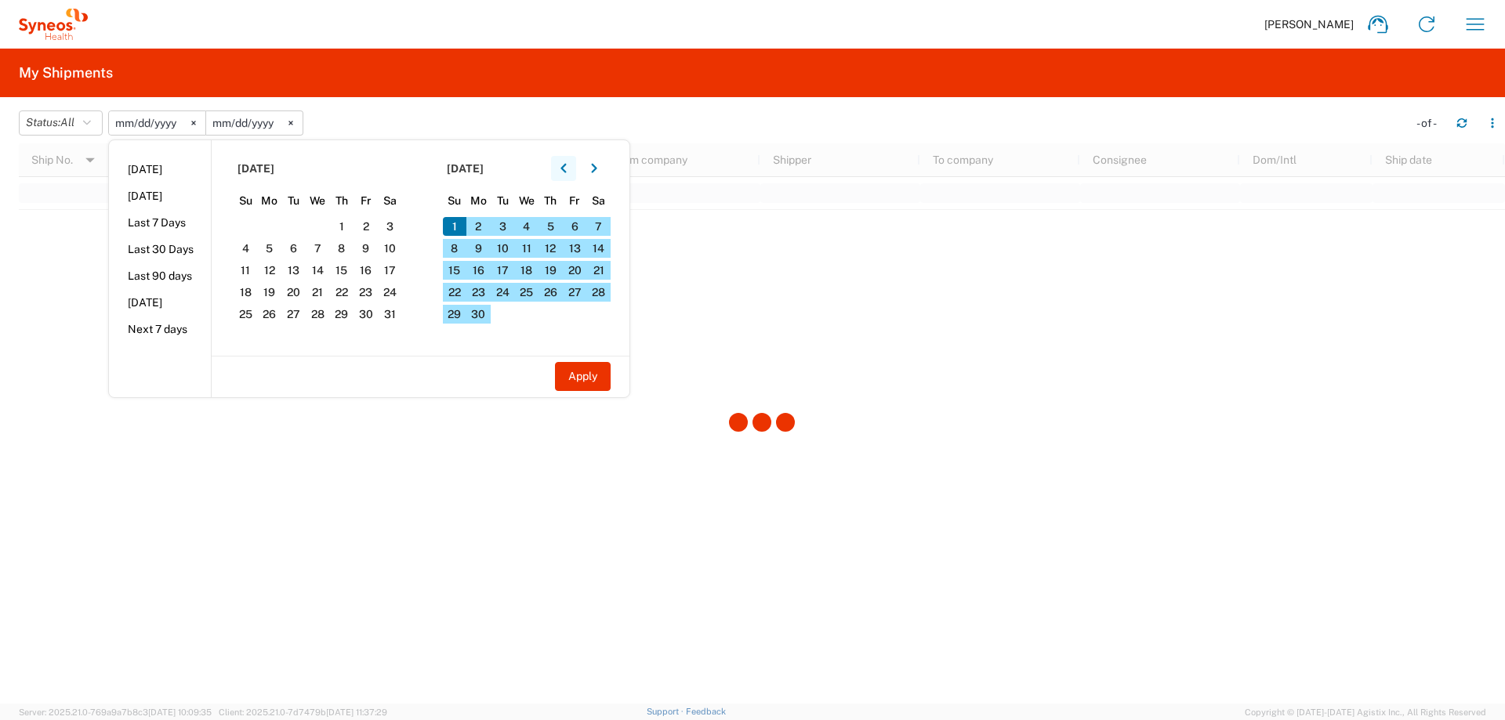
click at [574, 167] on button "button" at bounding box center [563, 168] width 25 height 25
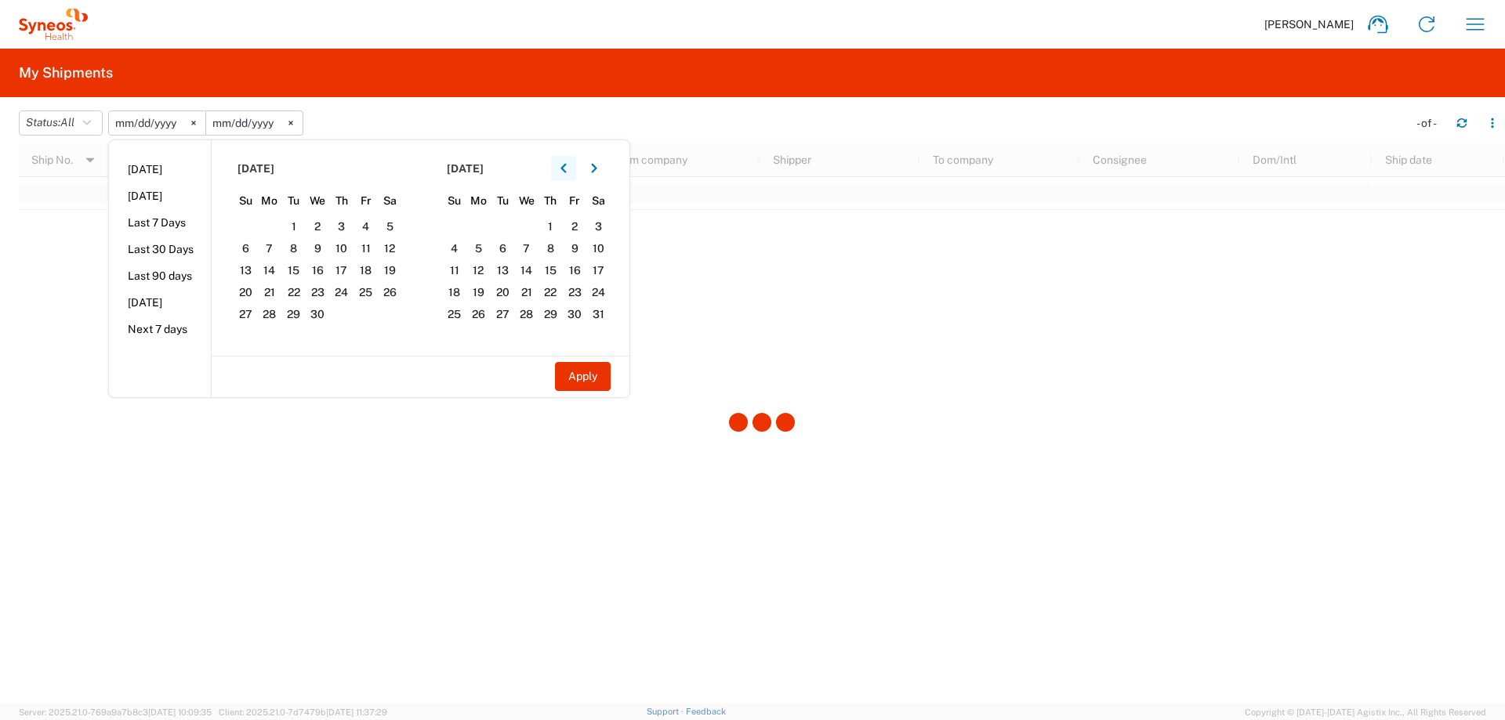
click at [574, 167] on button "button" at bounding box center [563, 168] width 25 height 25
click at [316, 226] on span "1" at bounding box center [318, 226] width 24 height 19
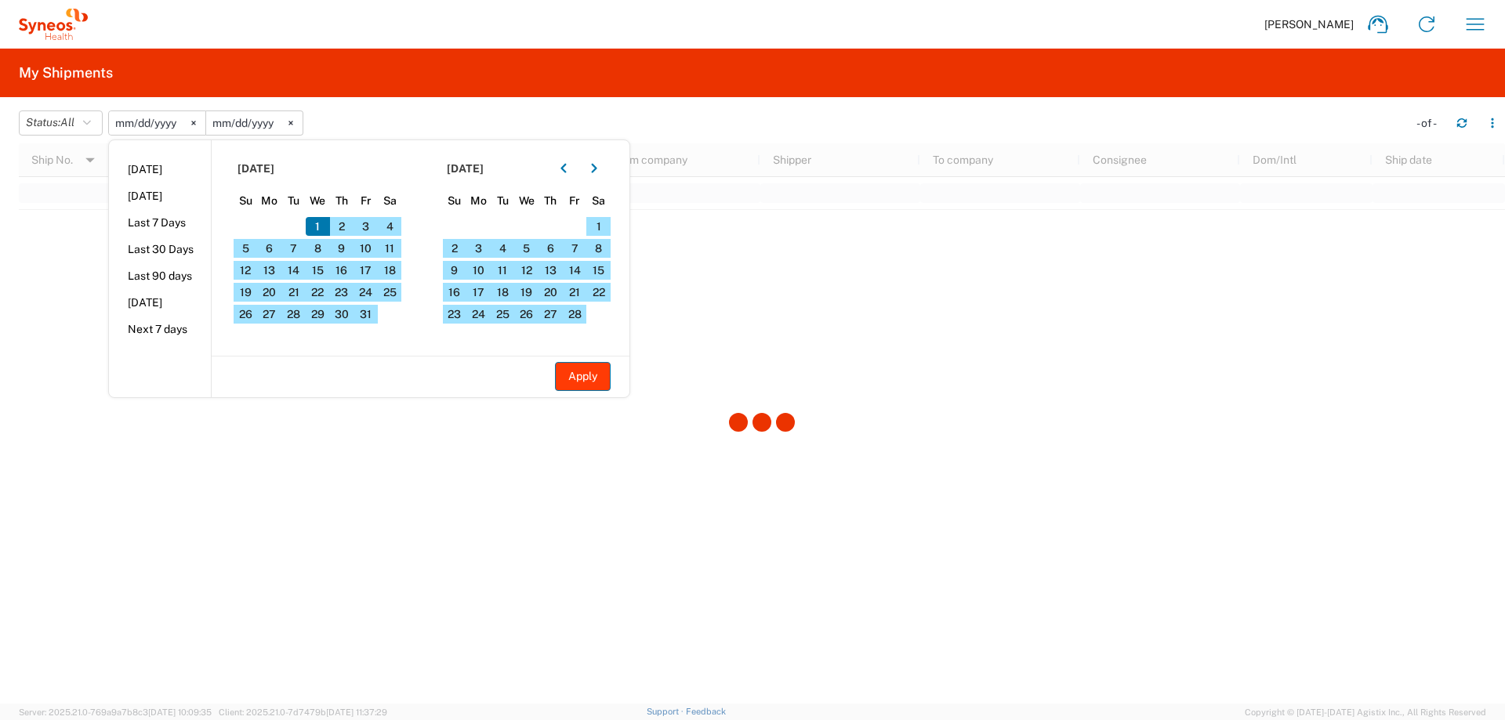
click at [583, 382] on button "Apply" at bounding box center [583, 376] width 56 height 29
type input "[DATE]"
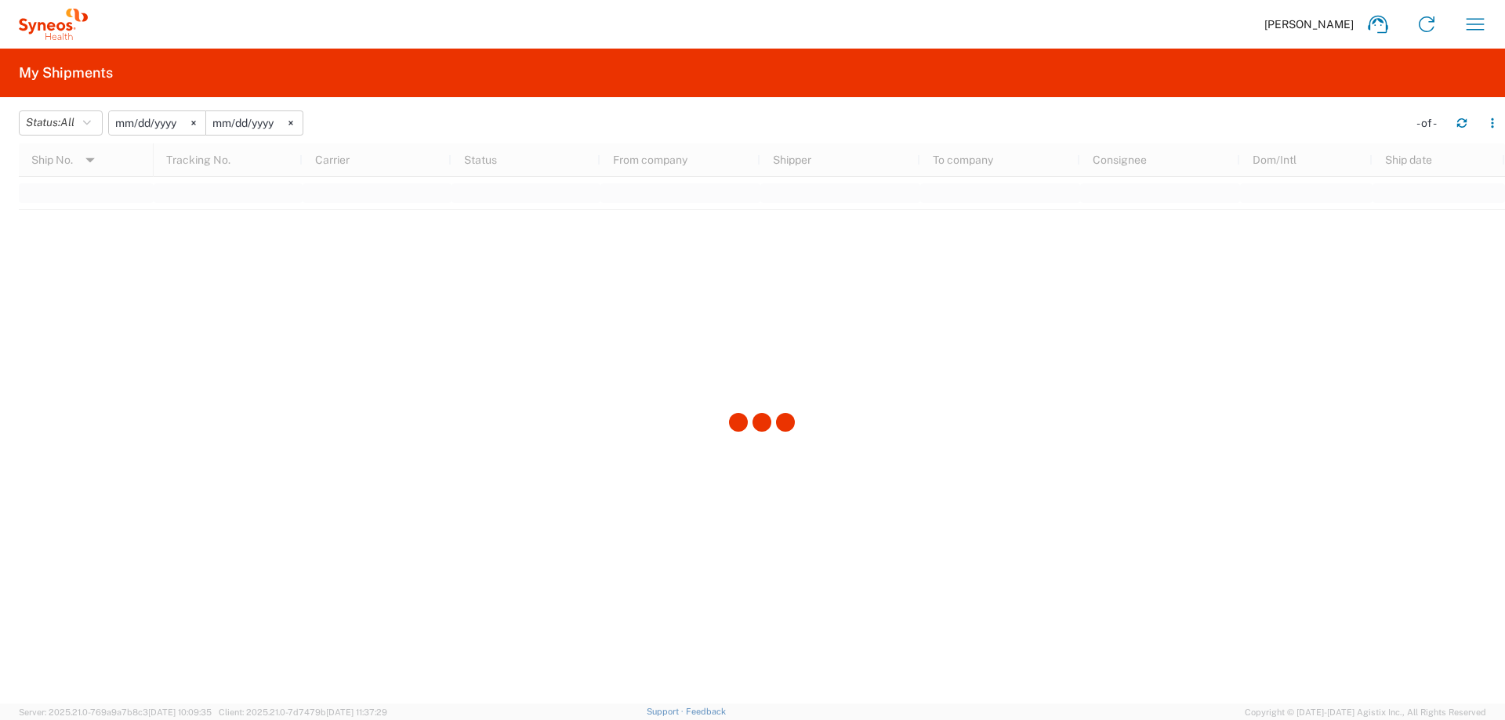
click at [265, 322] on div at bounding box center [762, 423] width 1486 height 560
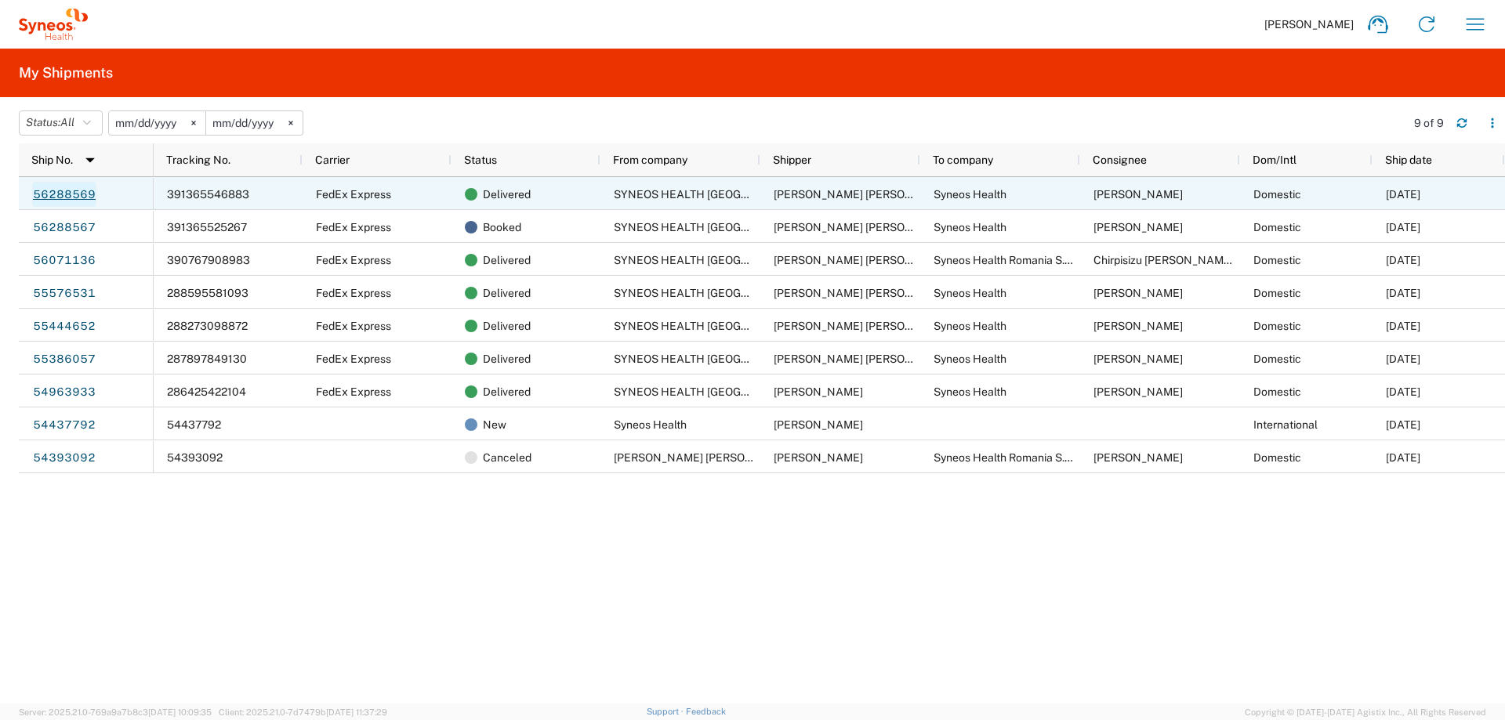
click at [48, 190] on link "56288569" at bounding box center [64, 194] width 64 height 25
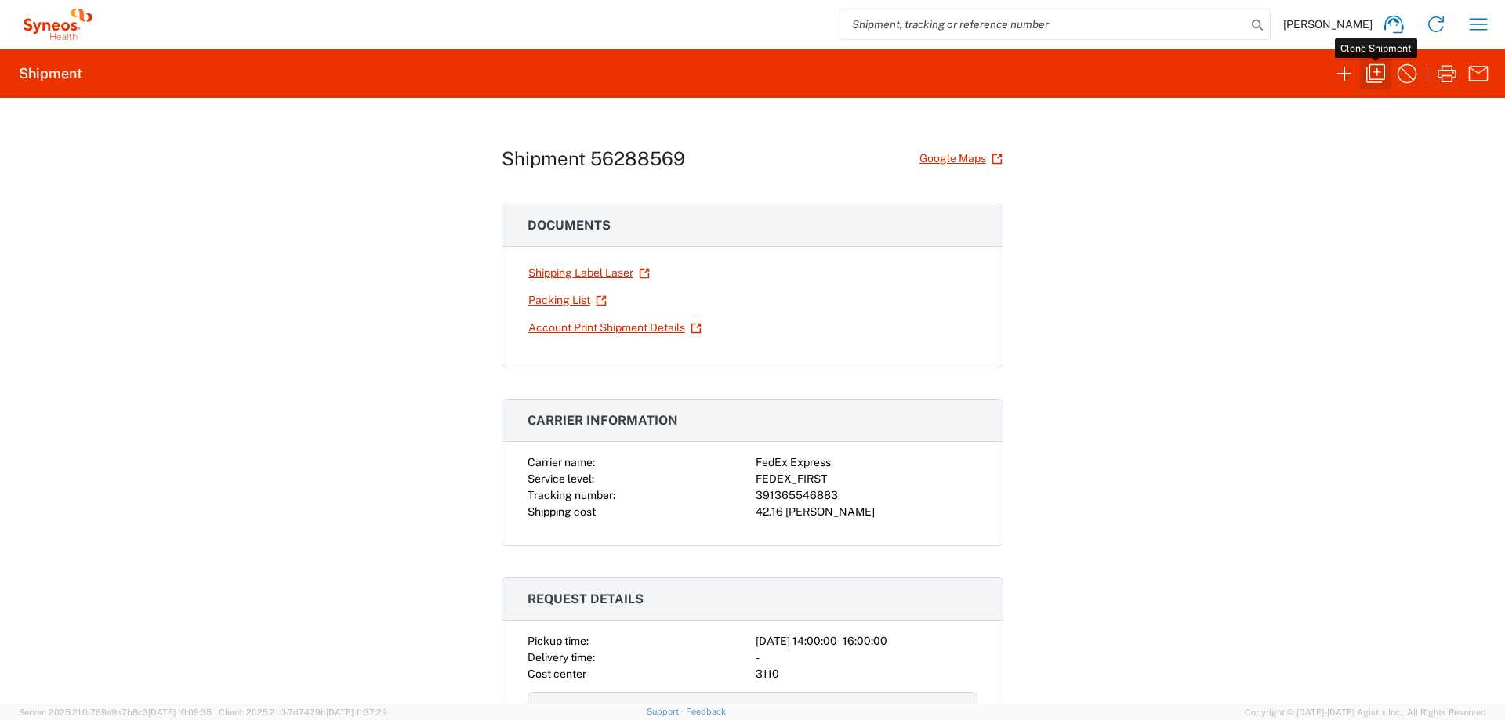
click at [1377, 76] on icon "button" at bounding box center [1375, 73] width 25 height 25
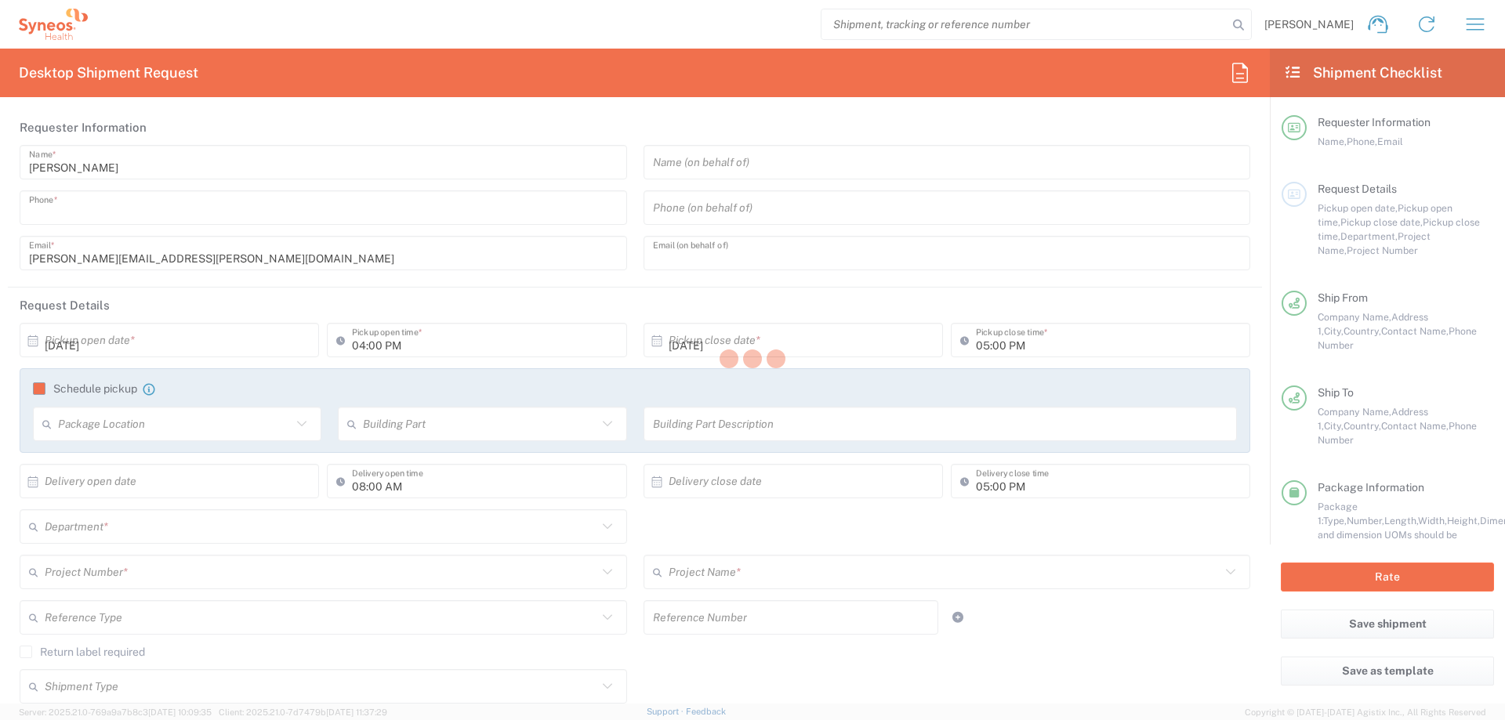
type input "0721890229"
type input "[EMAIL_ADDRESS][PERSON_NAME][DOMAIN_NAME]"
type input "02:00 PM"
type input "04:00 PM"
type input "03:00 AM"
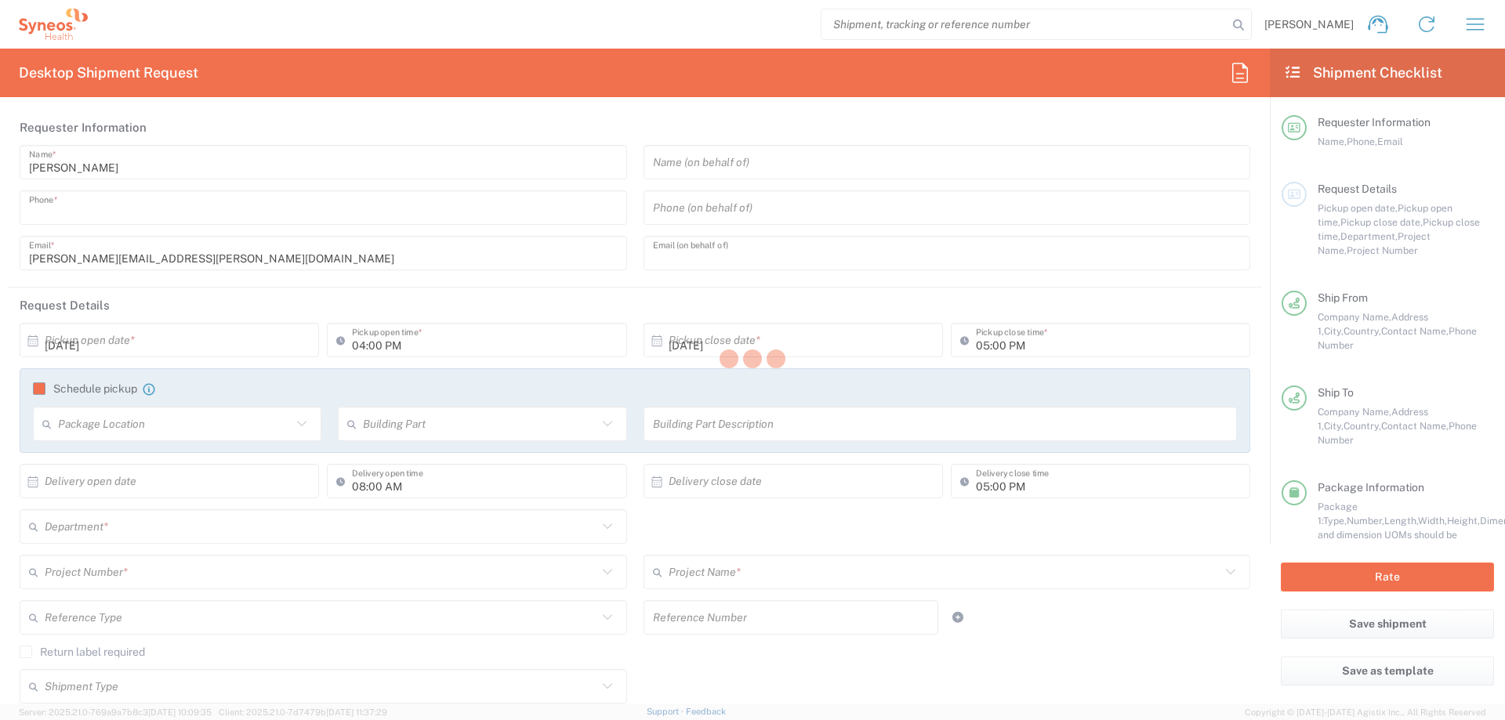
type input "03:00 AM"
type textarea "[PERSON_NAME][EMAIL_ADDRESS][PERSON_NAME][DOMAIN_NAME]"
type input "SYNEOS HEALTH [GEOGRAPHIC_DATA] SRL"
type input "Preot [PERSON_NAME], 27 A"
type input "[PERSON_NAME]"
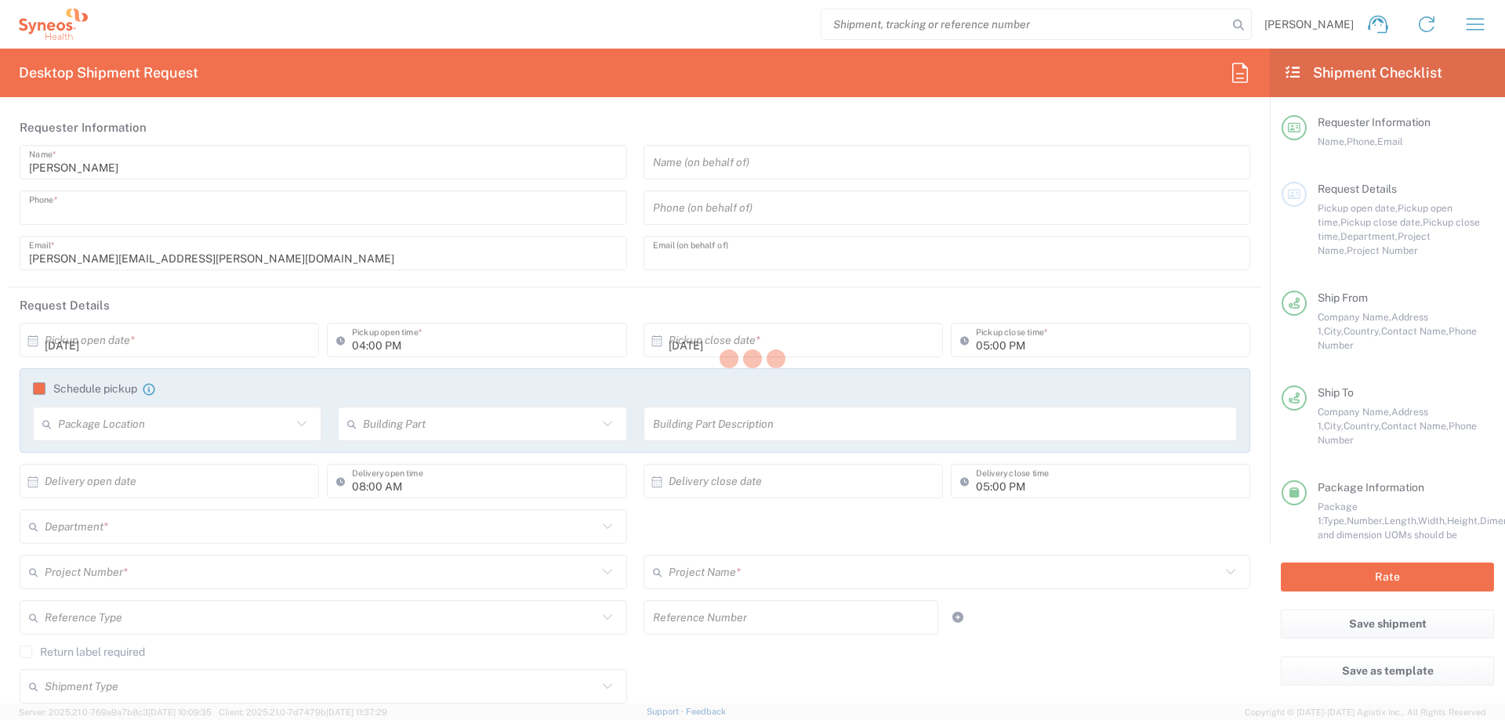
type input "[GEOGRAPHIC_DATA]"
type input "507085"
type input "[PERSON_NAME] [PERSON_NAME]"
type input "0721890229"
type input "[PERSON_NAME][EMAIL_ADDRESS][PERSON_NAME][DOMAIN_NAME]"
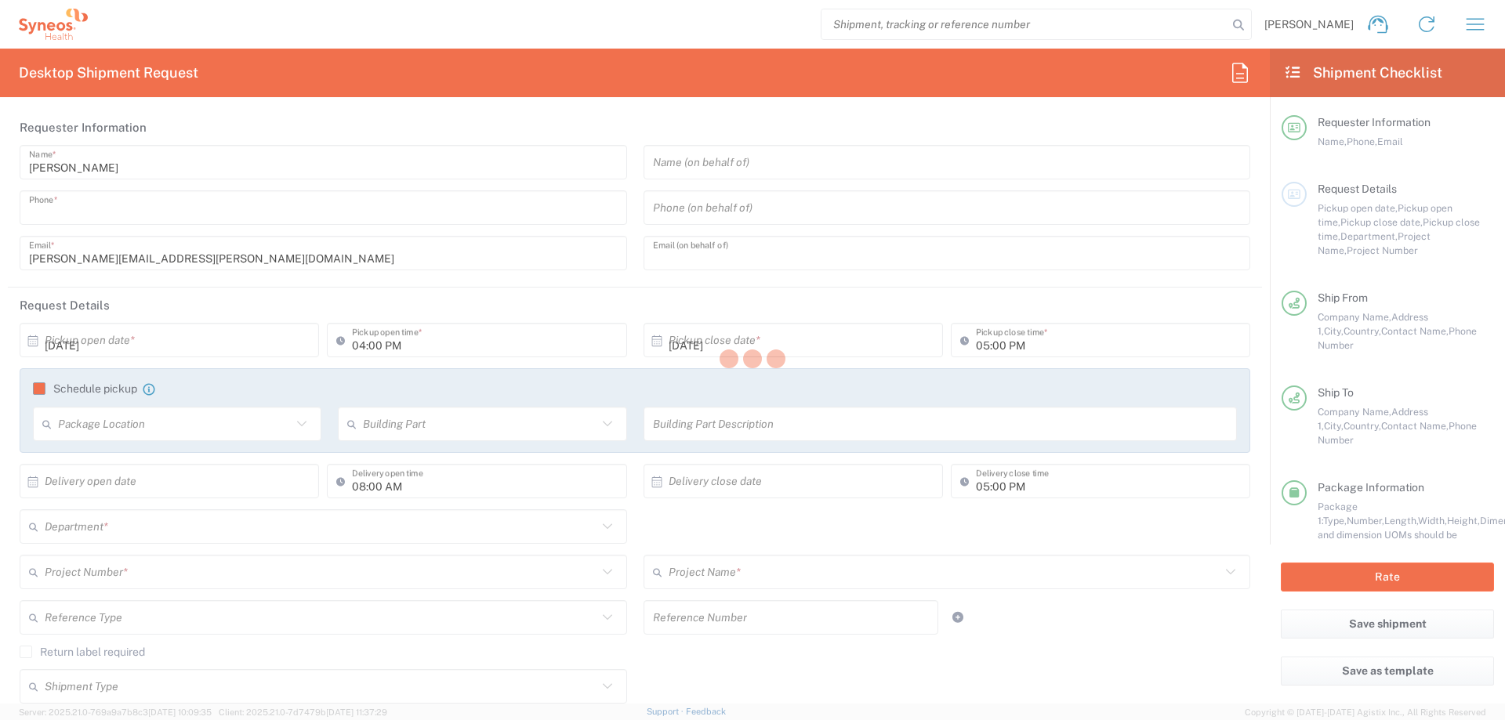
type input "Syneos Health"
type input "Str. [PERSON_NAME] Nr. 8"
type input "[GEOGRAPHIC_DATA]"
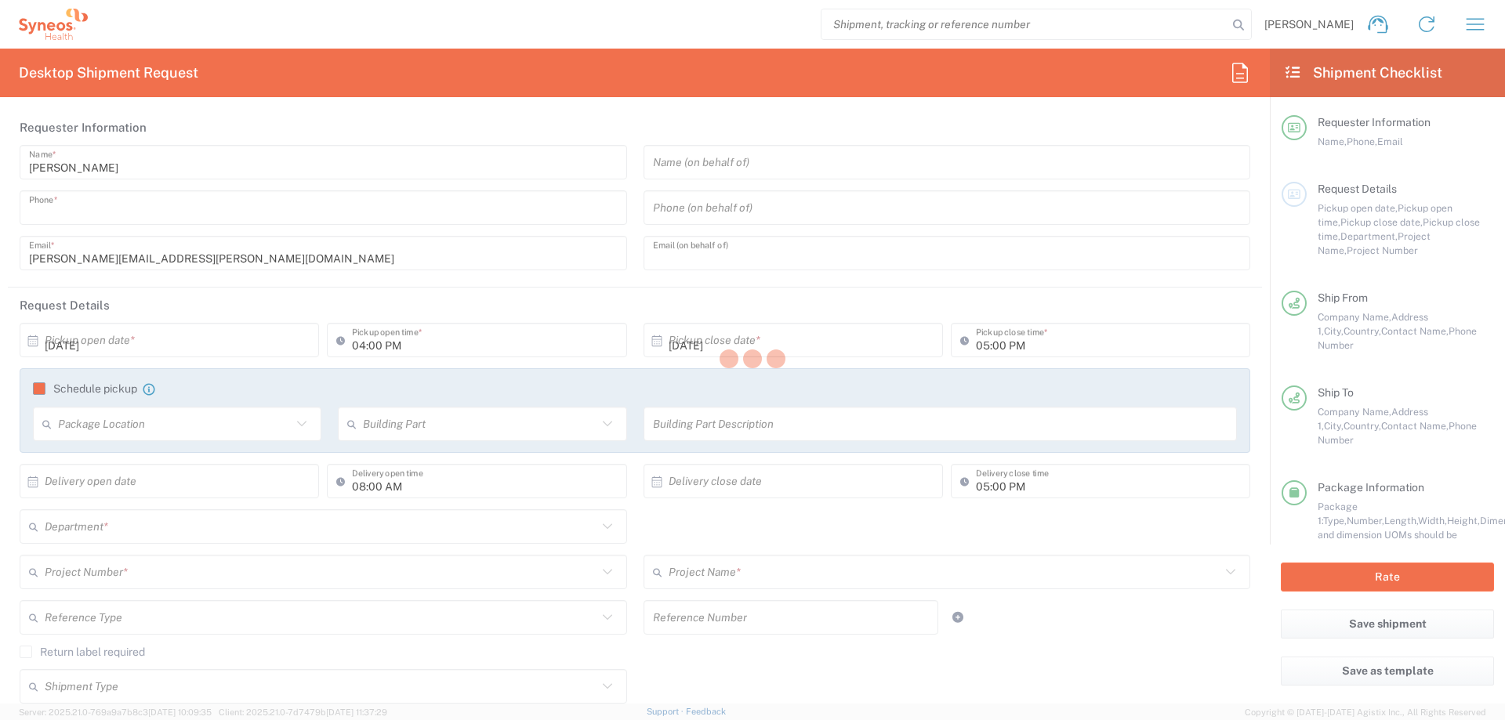
type input "020945"
type input "[PERSON_NAME]"
type input "[PHONE_NUMBER]"
type input "[PERSON_NAME][EMAIL_ADDRESS][PERSON_NAME][DOMAIN_NAME]"
type input "Sender/Shipper"
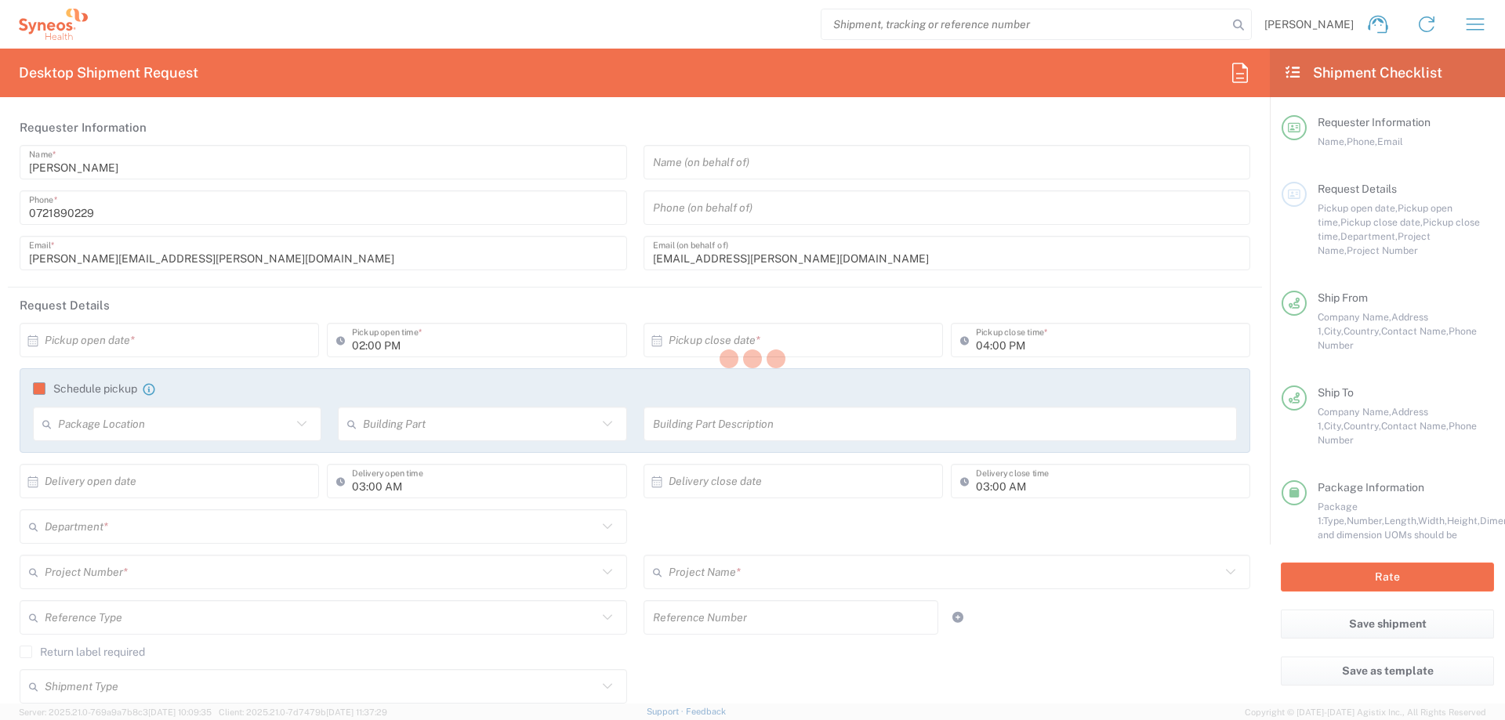
type input "Sender/Shipper"
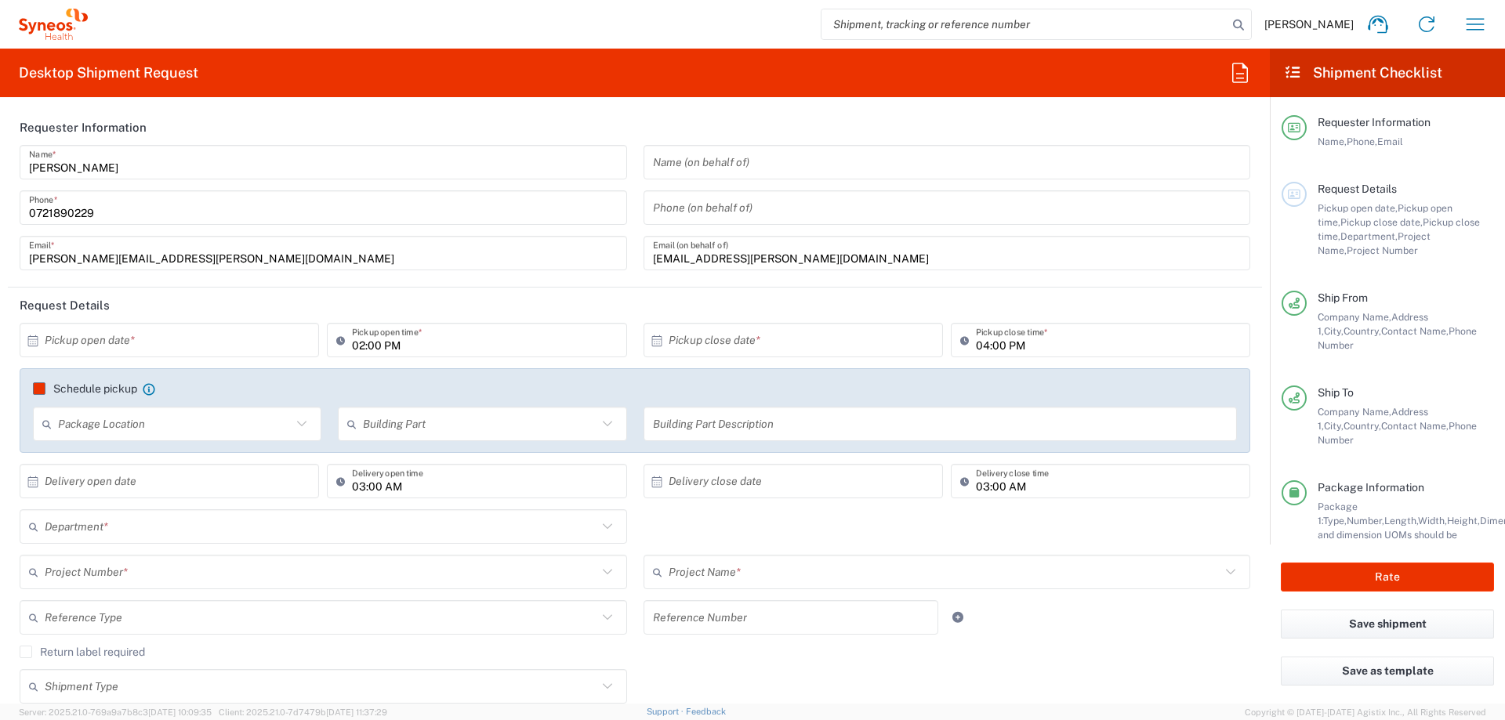
type input "Braşov"
type input "Envelope"
type input "[GEOGRAPHIC_DATA]"
type input "3110"
click at [129, 343] on input "text" at bounding box center [173, 340] width 256 height 27
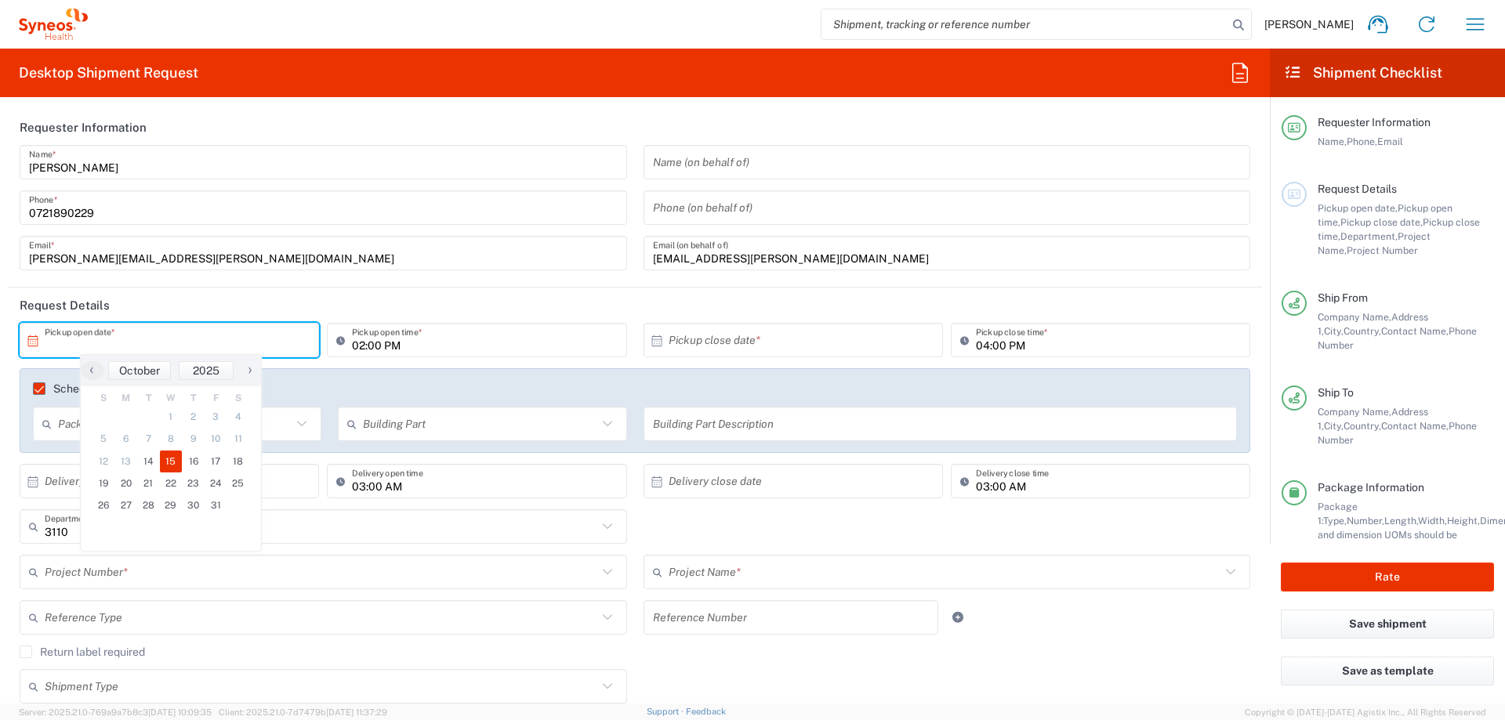
click at [175, 460] on span "15" at bounding box center [171, 462] width 23 height 22
type input "[DATE]"
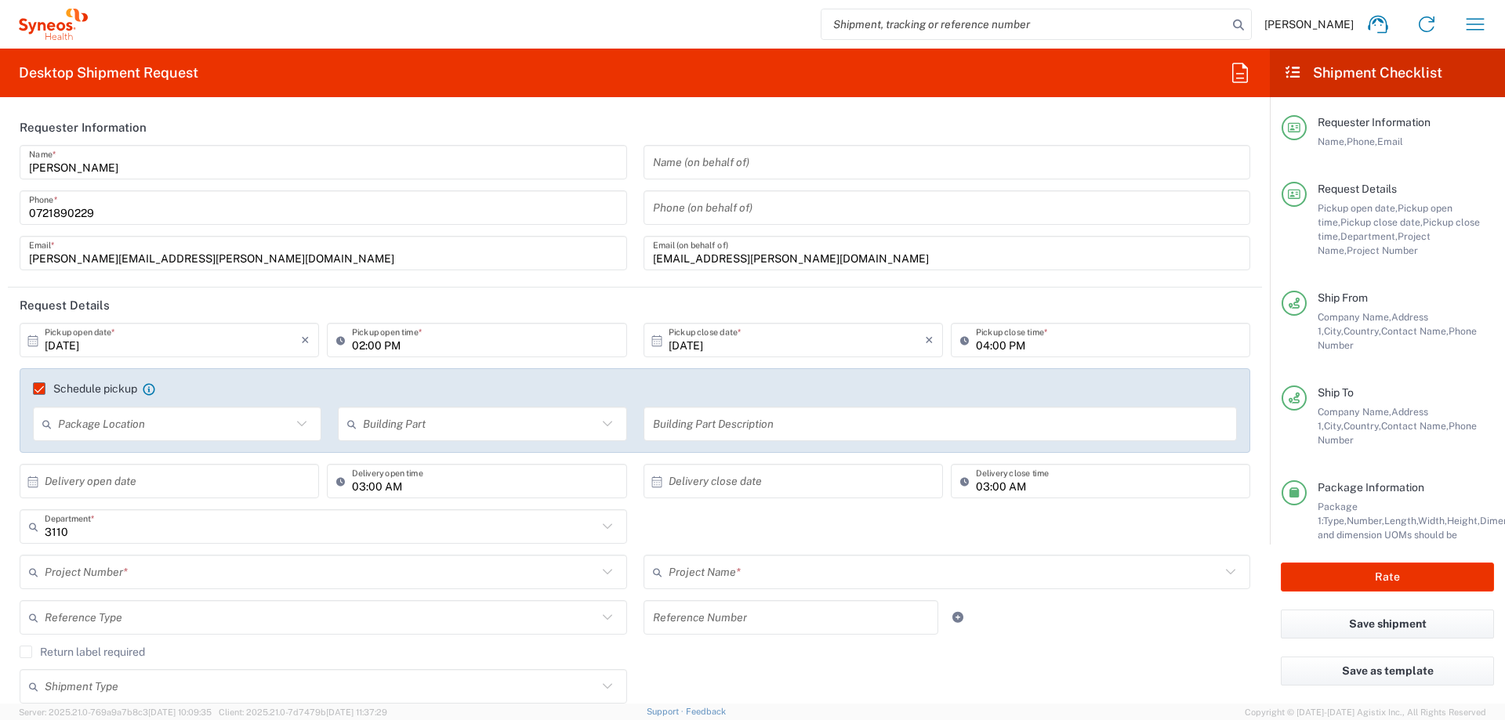
click at [435, 348] on input "02:00 PM" at bounding box center [484, 340] width 265 height 27
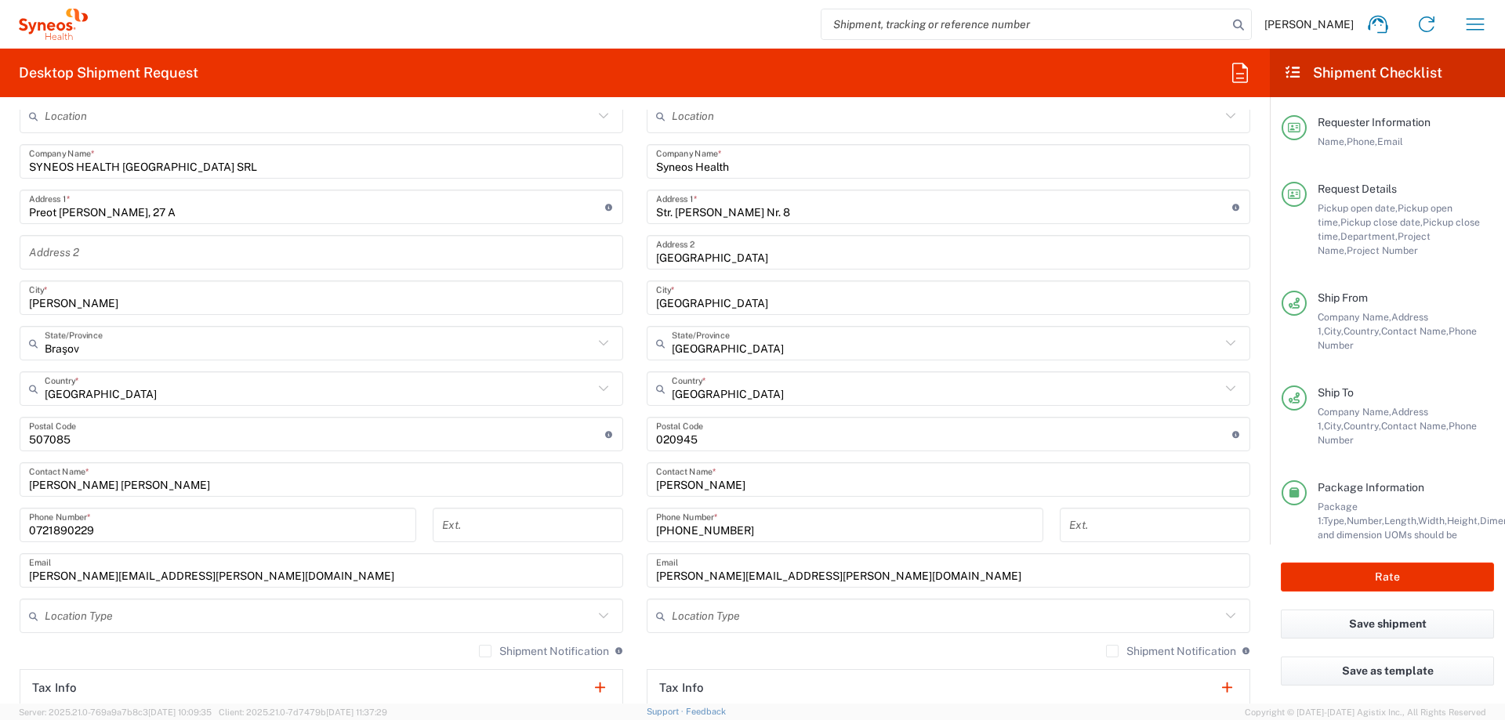
scroll to position [784, 0]
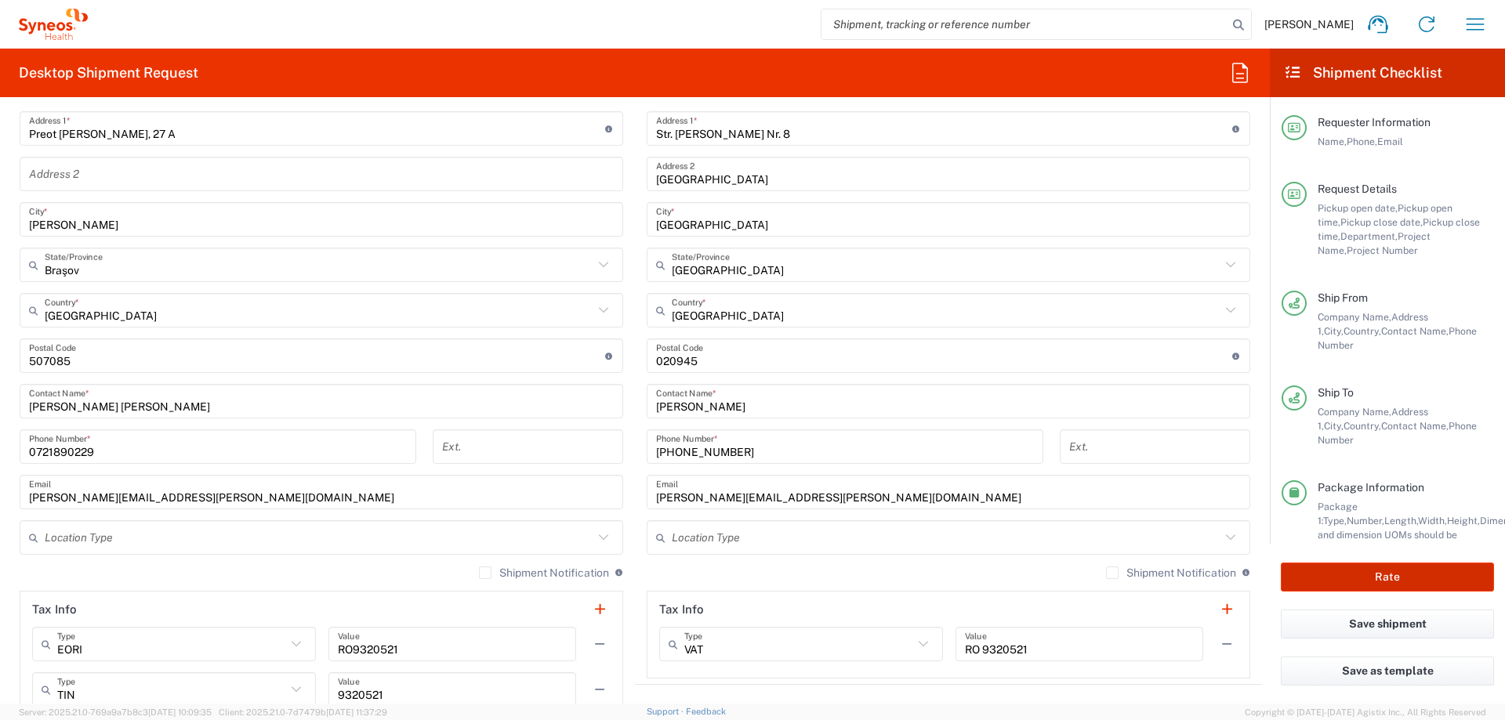
type input "10:00 PM"
click at [1407, 578] on button "Rate" at bounding box center [1387, 577] width 213 height 29
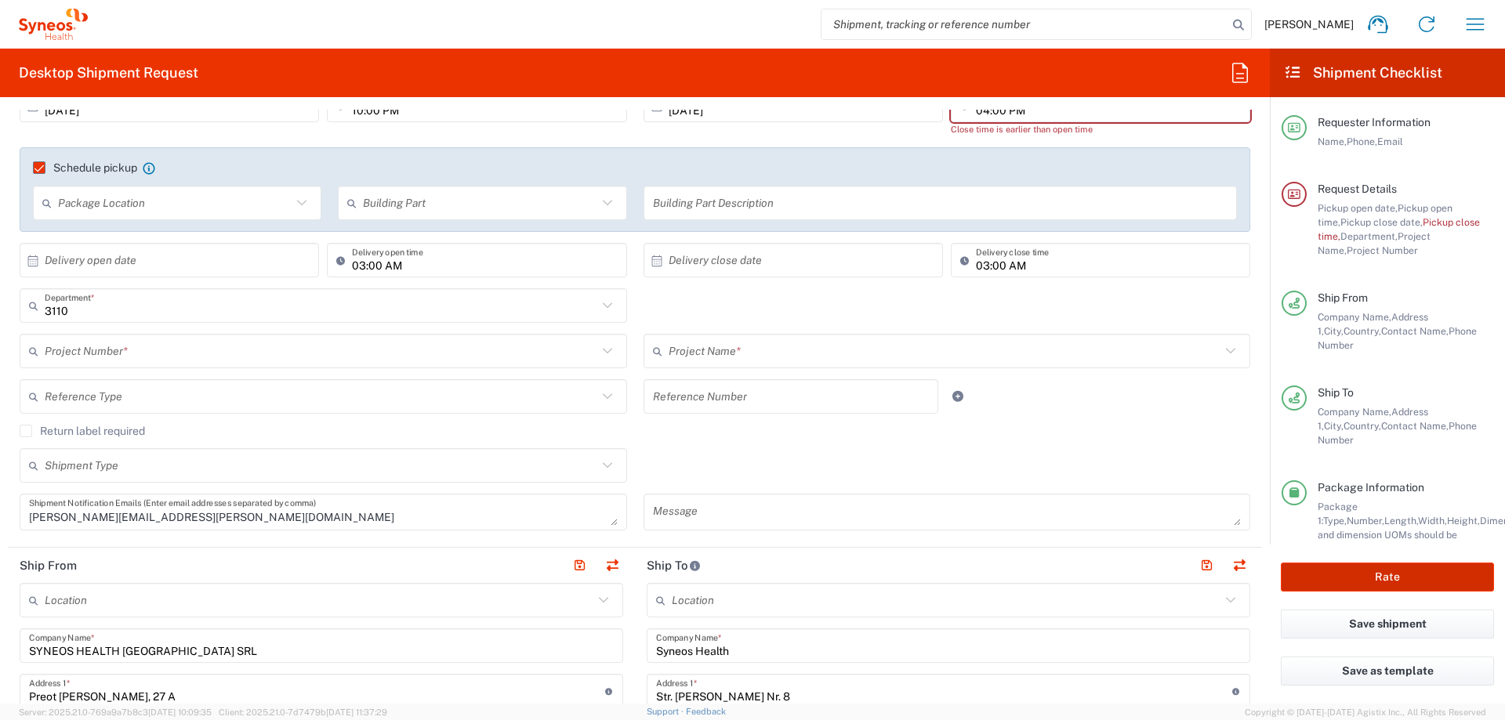
scroll to position [0, 0]
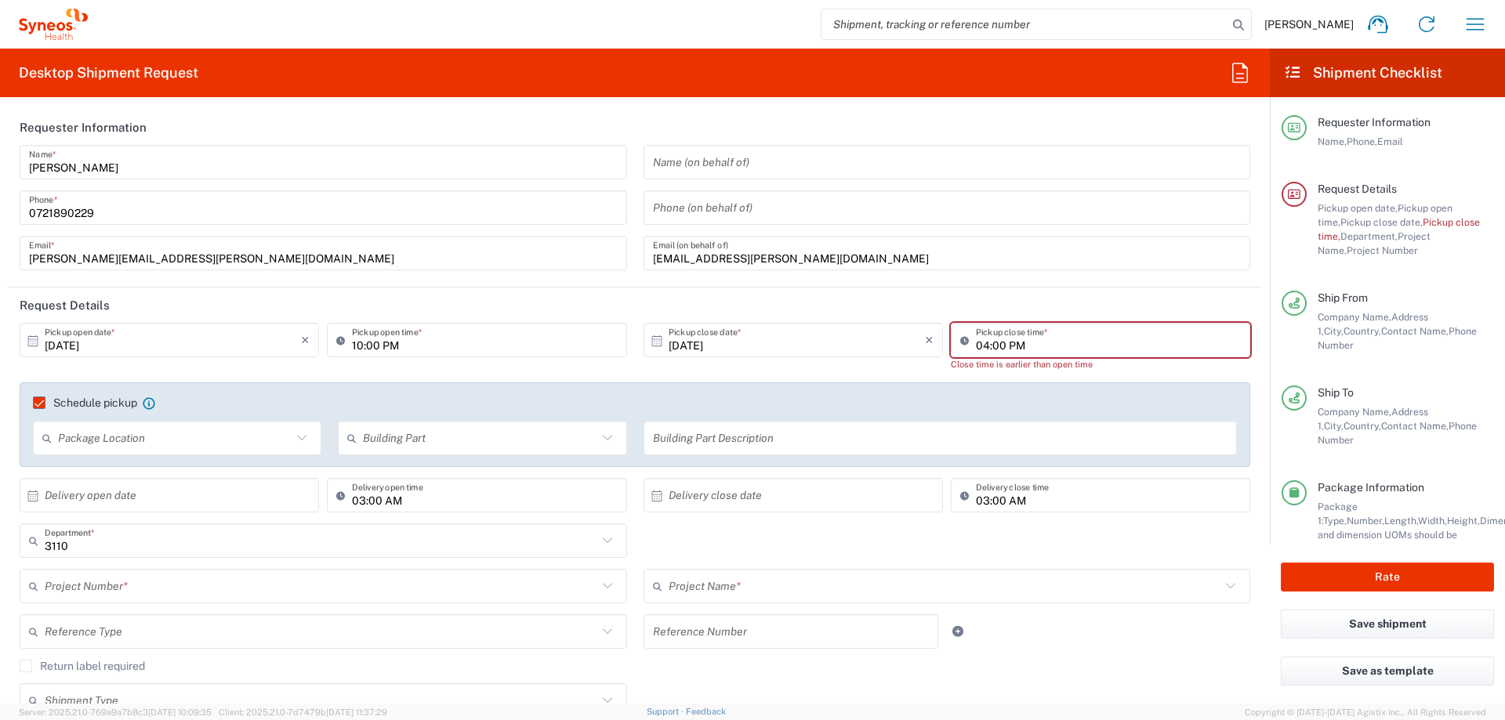
click at [1053, 354] on div "04:00 PM Pickup close time *" at bounding box center [1100, 340] width 299 height 34
click at [976, 343] on input "04:00 PM" at bounding box center [1108, 340] width 265 height 27
click at [978, 345] on input "04:00 PM" at bounding box center [1108, 340] width 265 height 27
type input "02:00 PM"
click at [1333, 585] on button "Rate" at bounding box center [1387, 577] width 213 height 29
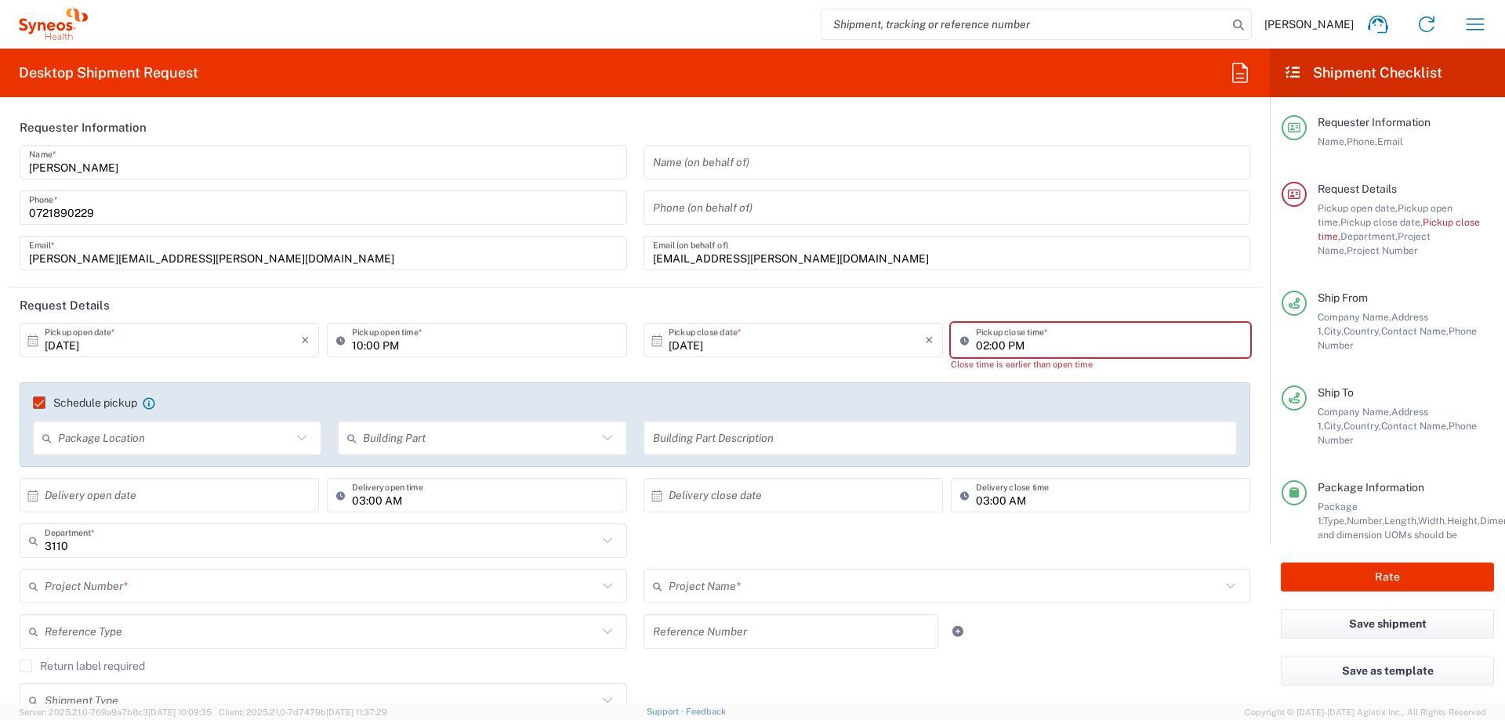
click at [359, 345] on input "10:00 PM" at bounding box center [484, 340] width 265 height 27
click at [394, 344] on input "10:00 PM" at bounding box center [484, 340] width 265 height 27
type input "10:00 AM"
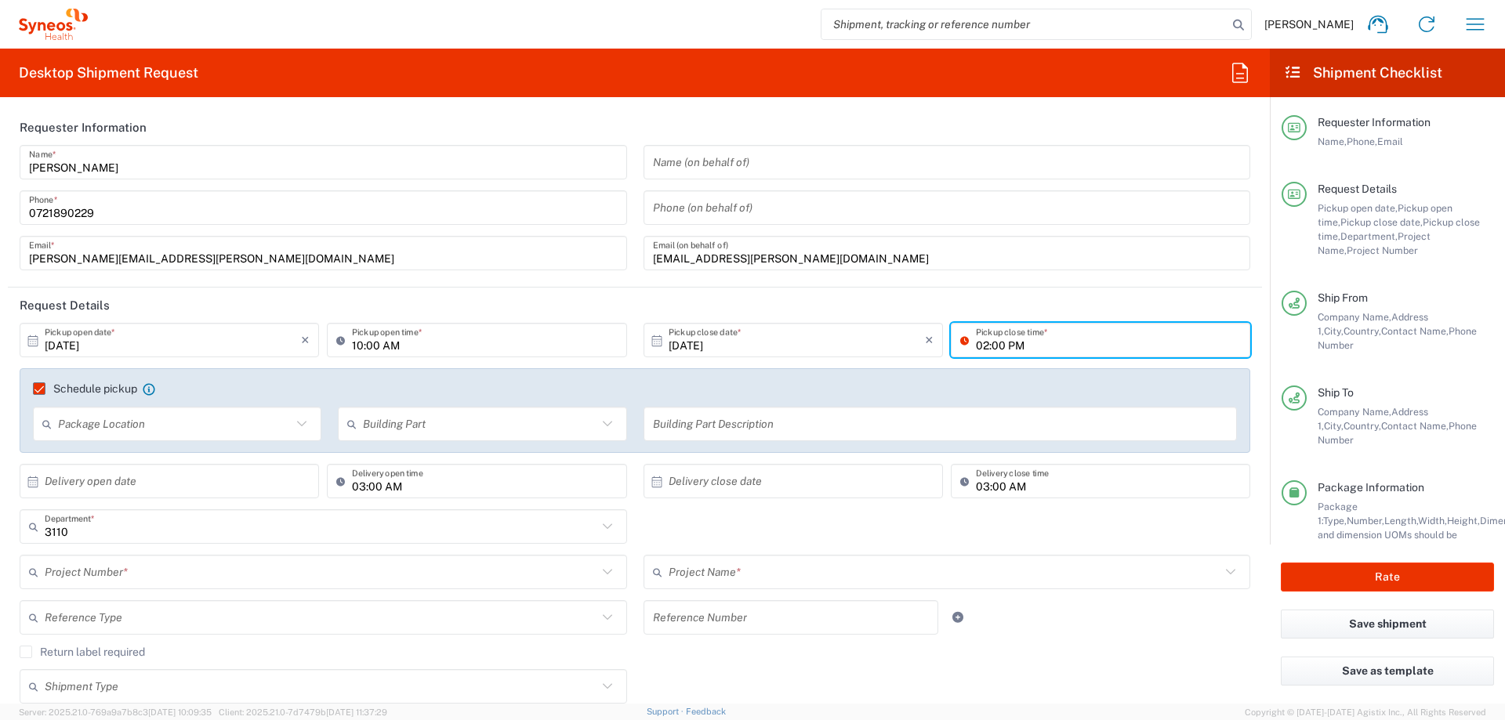
click at [976, 346] on input "02:00 PM" at bounding box center [1108, 340] width 265 height 27
type input "04:00 PM"
click at [1386, 570] on button "Rate" at bounding box center [1387, 577] width 213 height 29
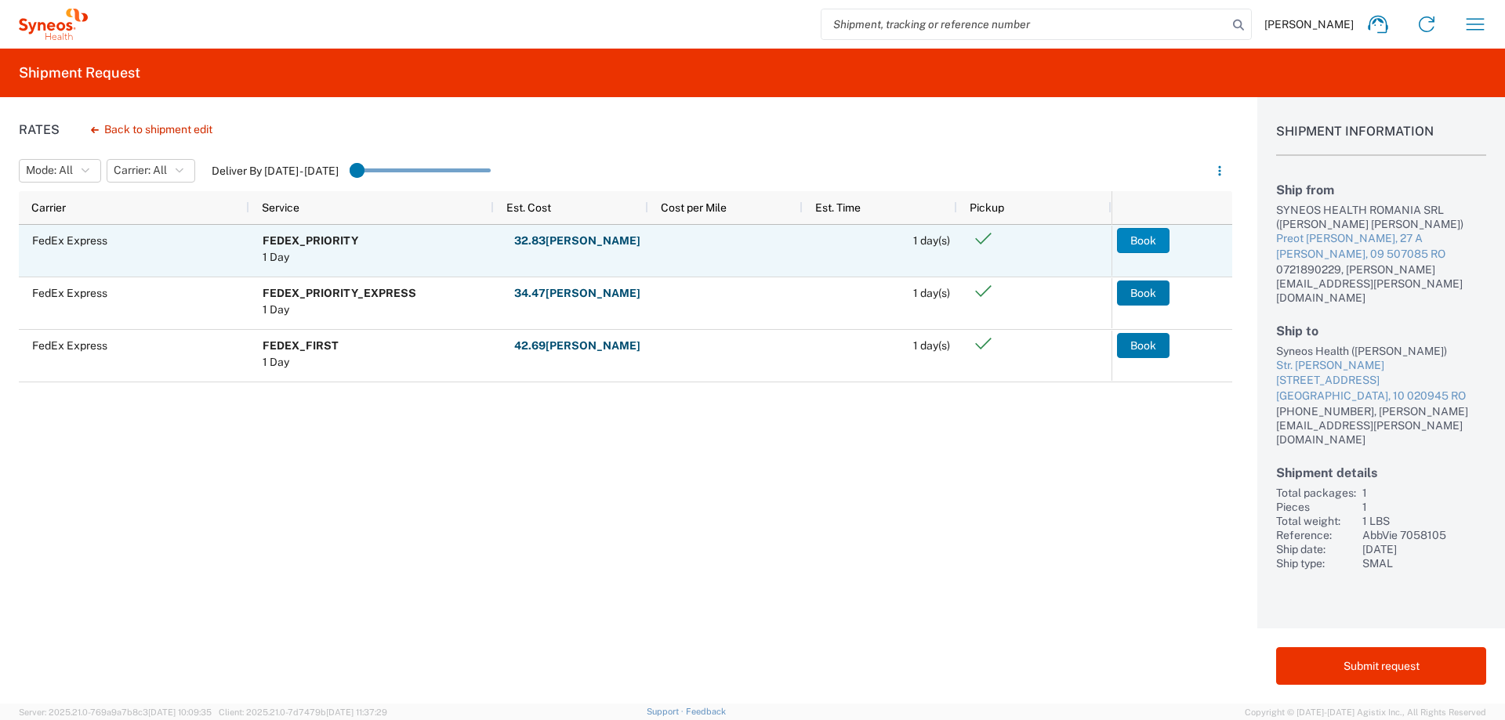
click at [1143, 241] on button "Book" at bounding box center [1143, 240] width 53 height 25
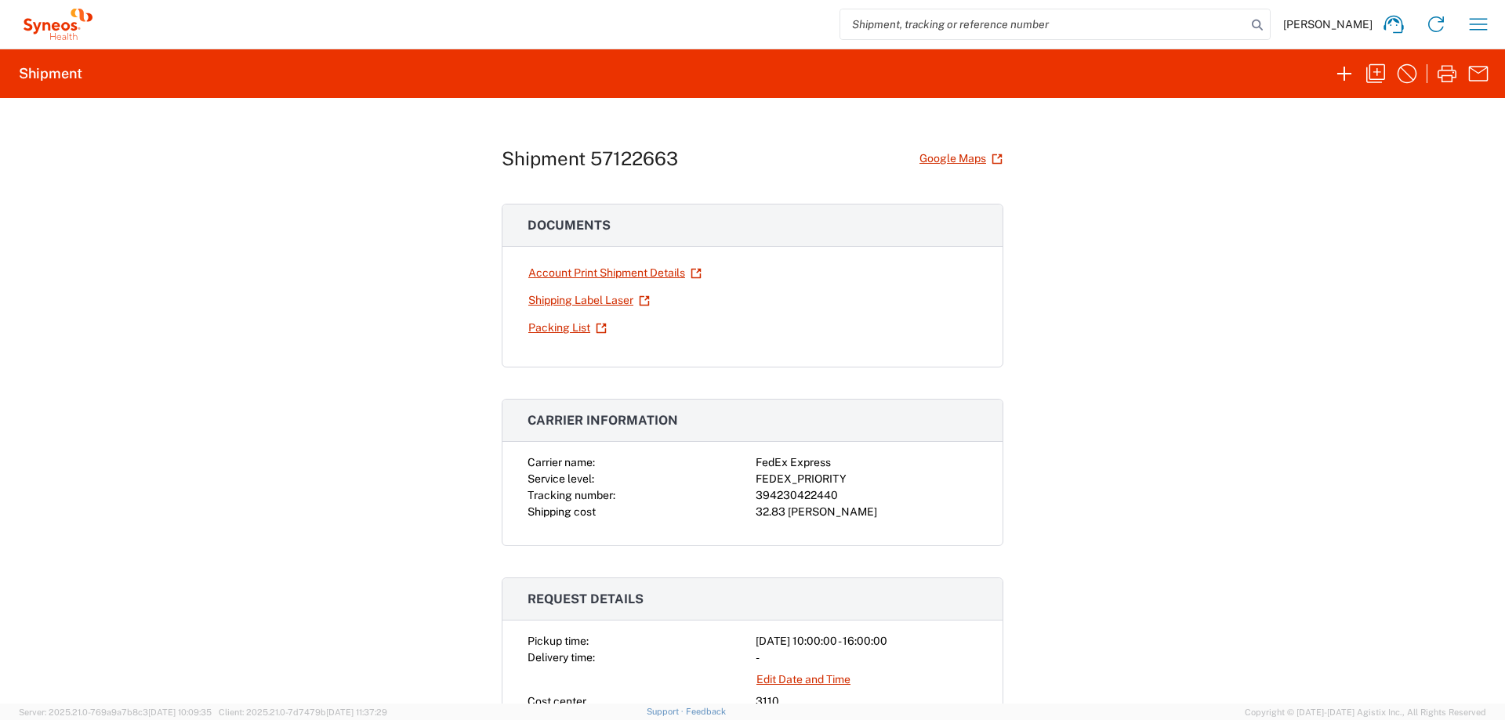
click at [1324, 279] on div "Shipment 57122663 Google Maps Documents Account Print Shipment Details Shipping…" at bounding box center [752, 401] width 1505 height 606
click at [629, 271] on link "Account Print Shipment Details" at bounding box center [614, 272] width 175 height 27
click at [596, 297] on link "Shipping Label Laser" at bounding box center [588, 300] width 123 height 27
